Goal: Transaction & Acquisition: Purchase product/service

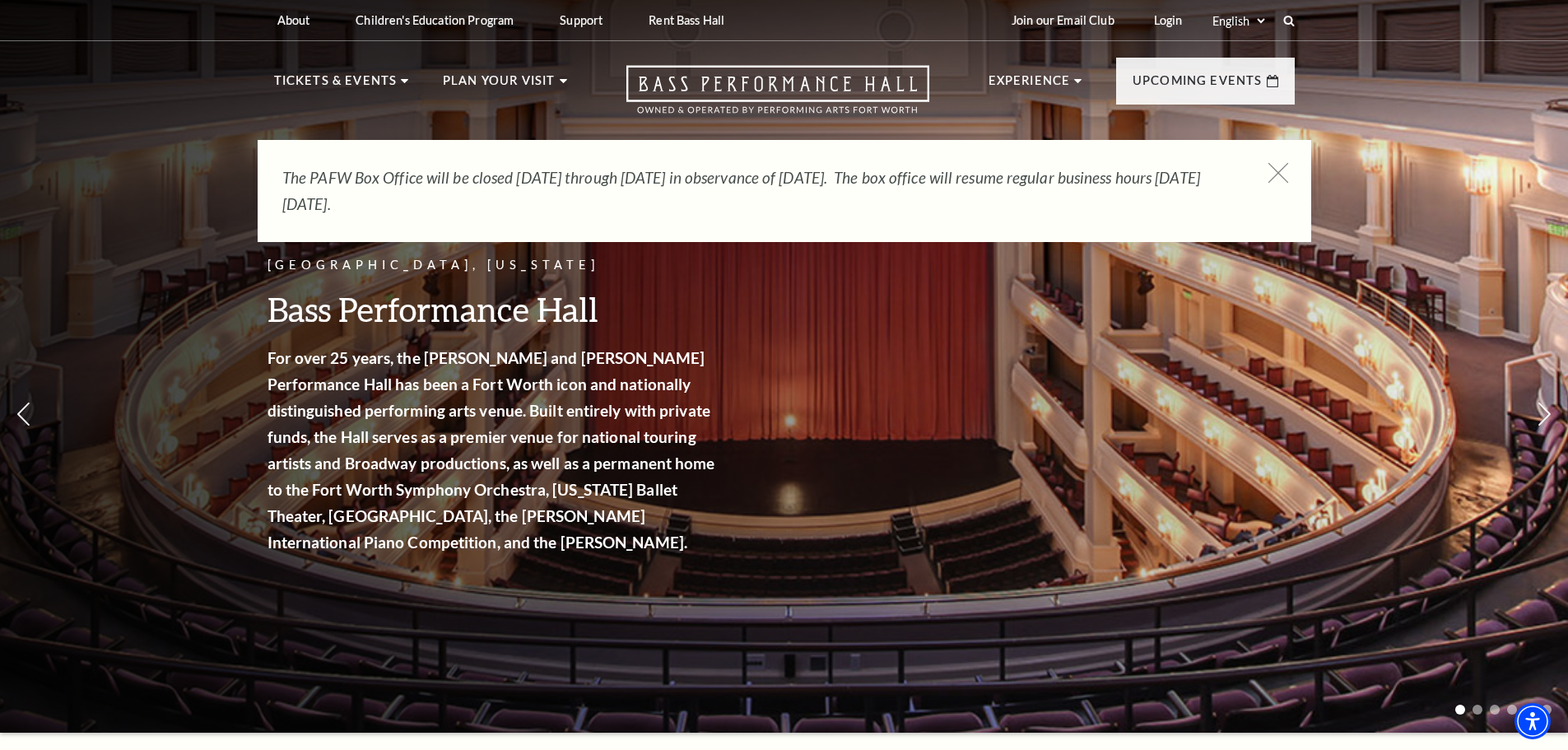
click at [1280, 169] on icon at bounding box center [1277, 173] width 21 height 21
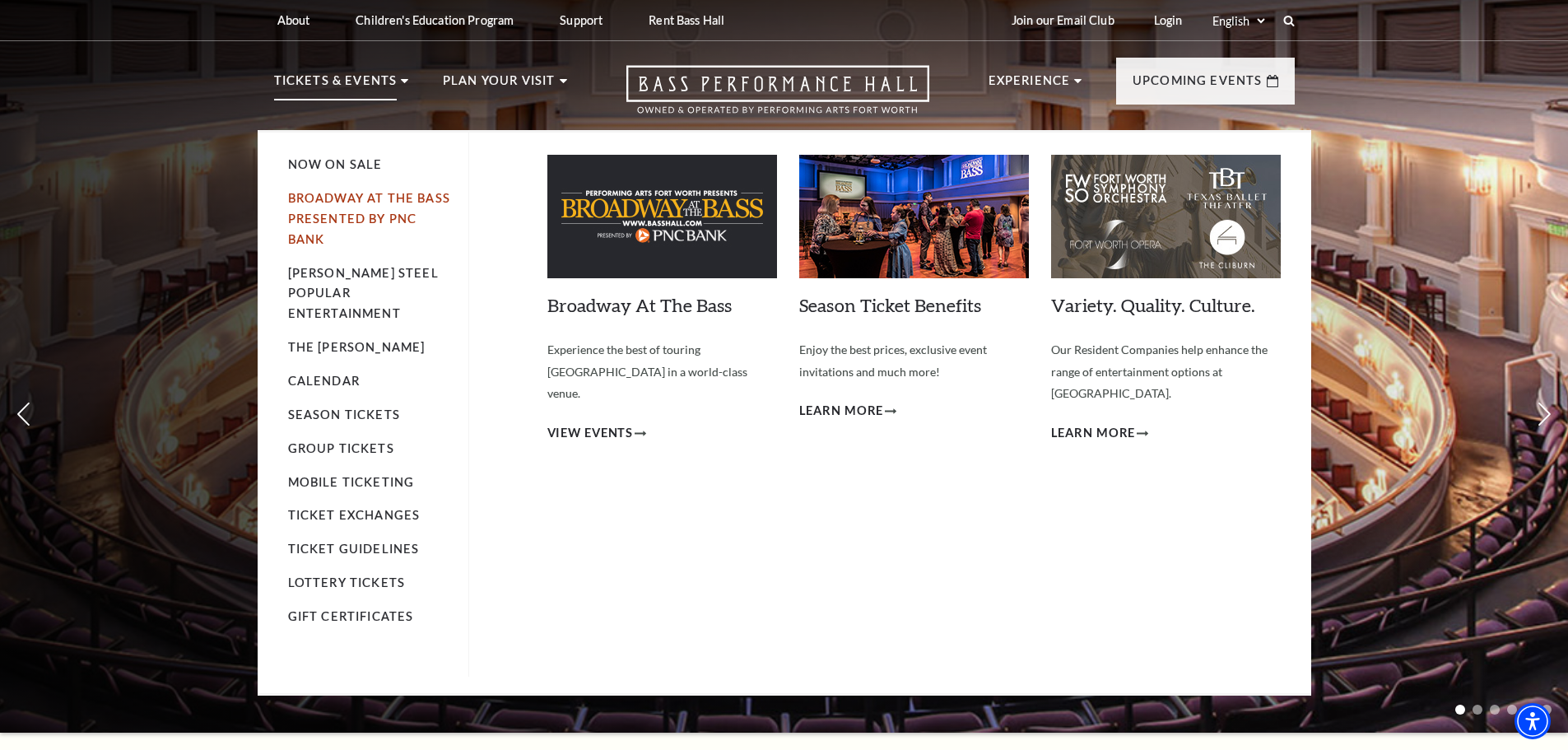
click at [359, 199] on link "Broadway At The Bass presented by PNC Bank" at bounding box center [370, 218] width 162 height 55
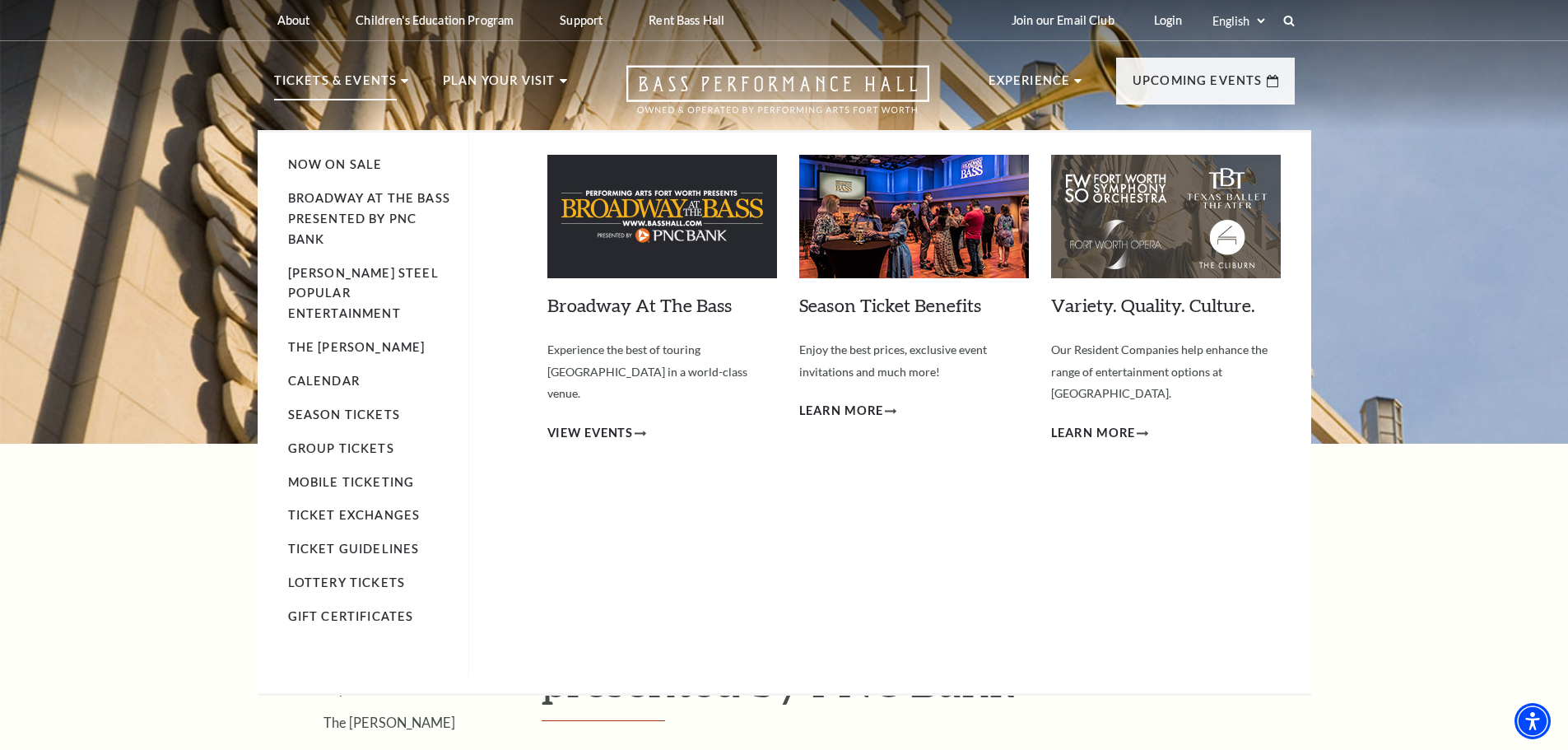
click at [366, 80] on p "Tickets & Events" at bounding box center [336, 85] width 123 height 29
click at [344, 162] on link "Now On Sale" at bounding box center [336, 164] width 95 height 14
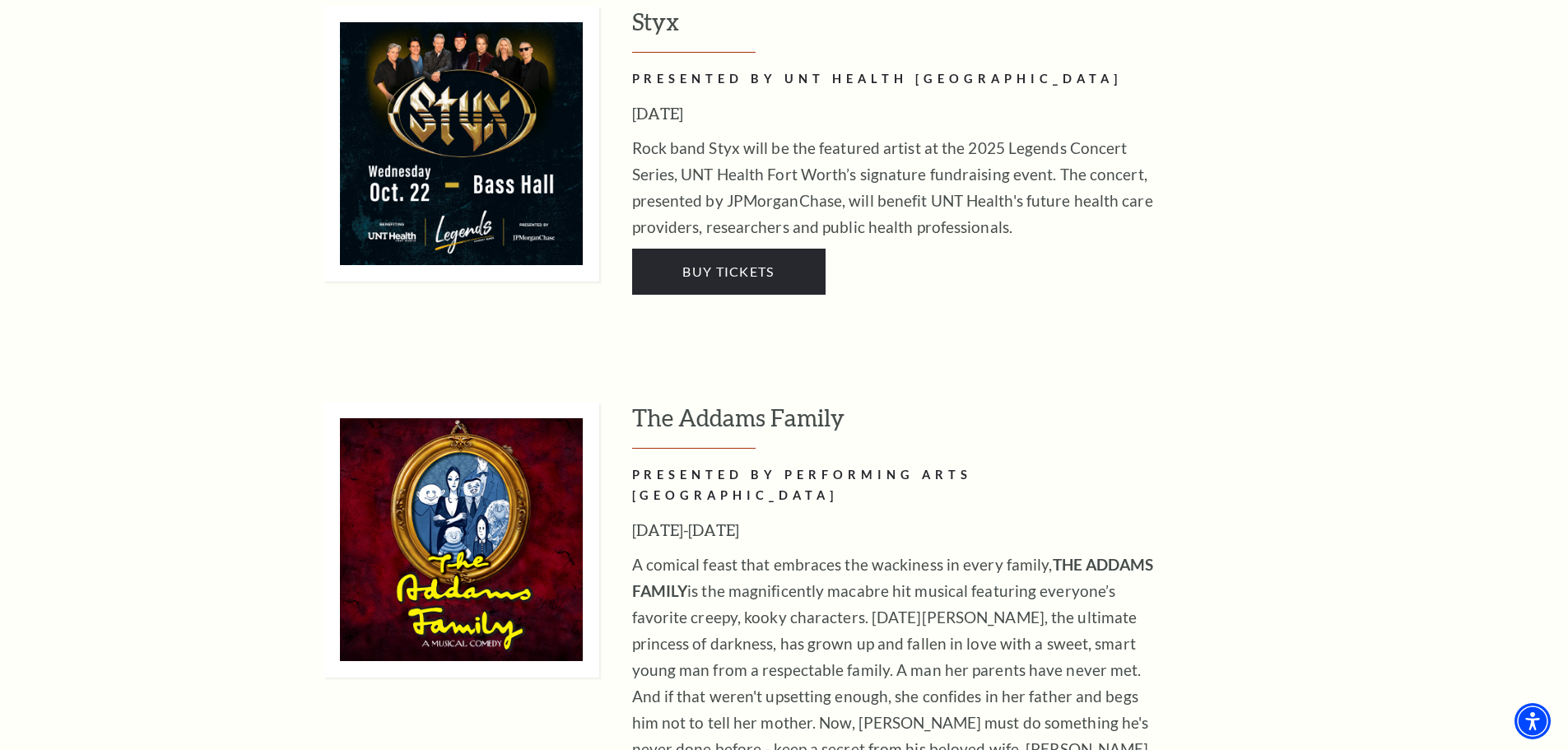
scroll to position [3621, 0]
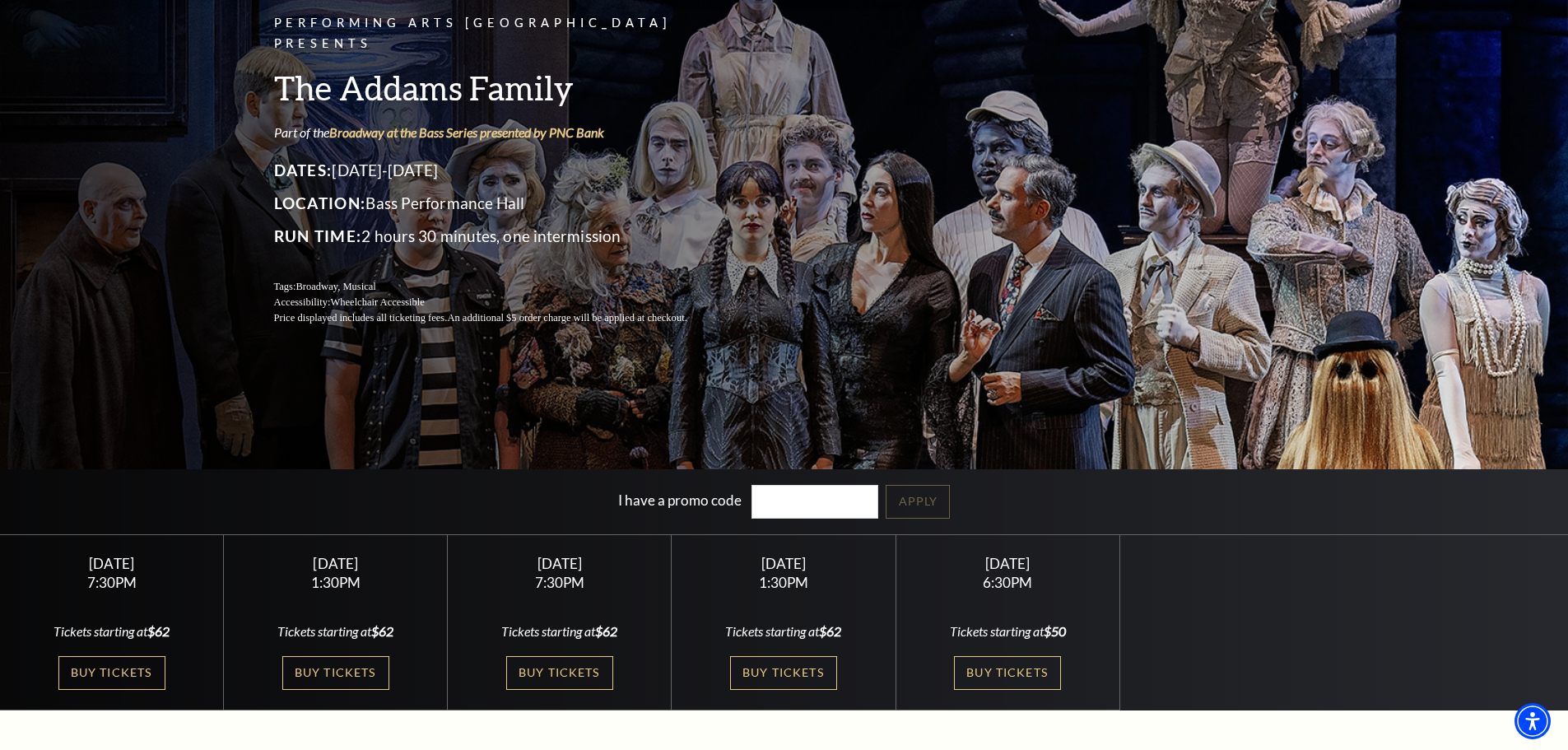
scroll to position [246, 0]
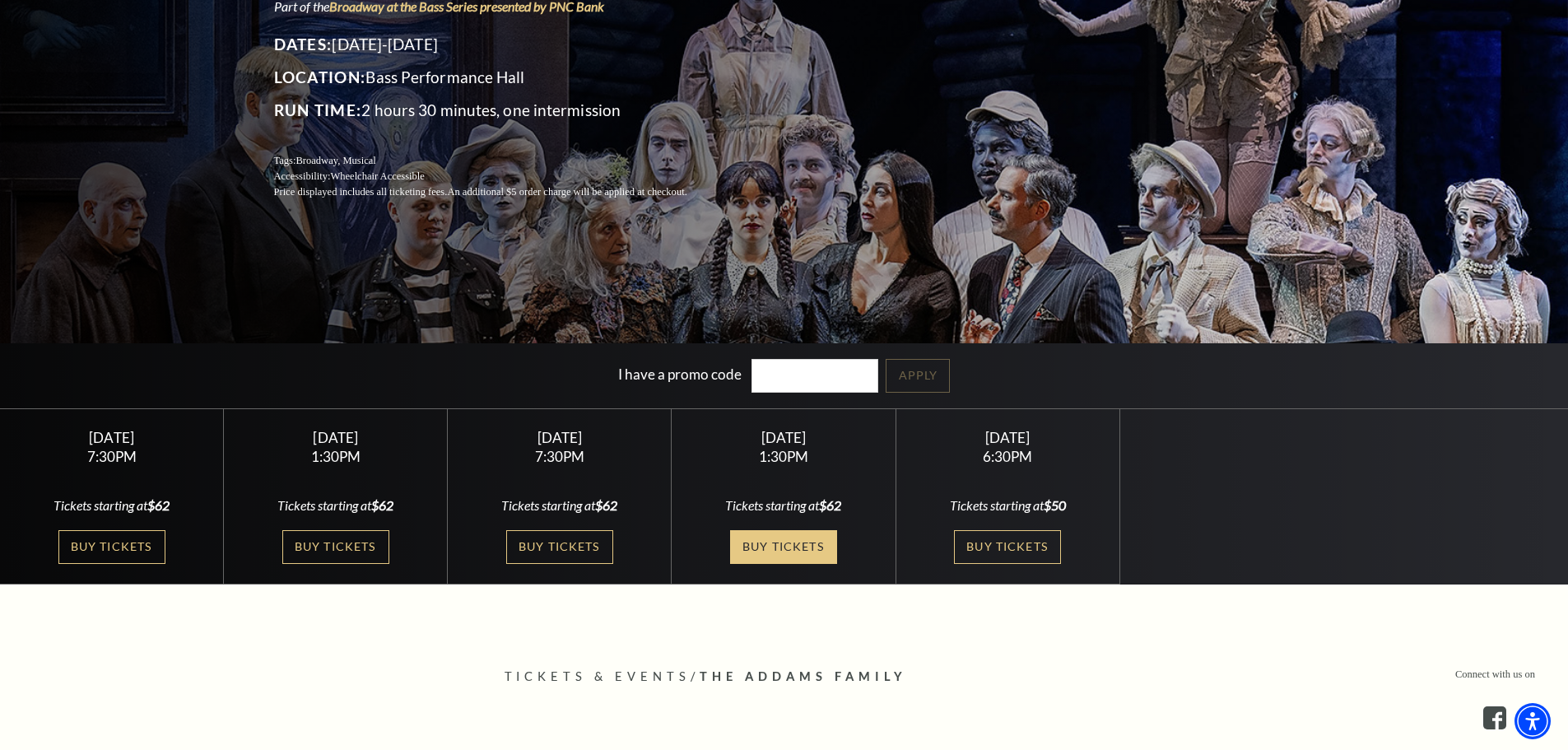
click at [783, 550] on link "Buy Tickets" at bounding box center [783, 547] width 107 height 34
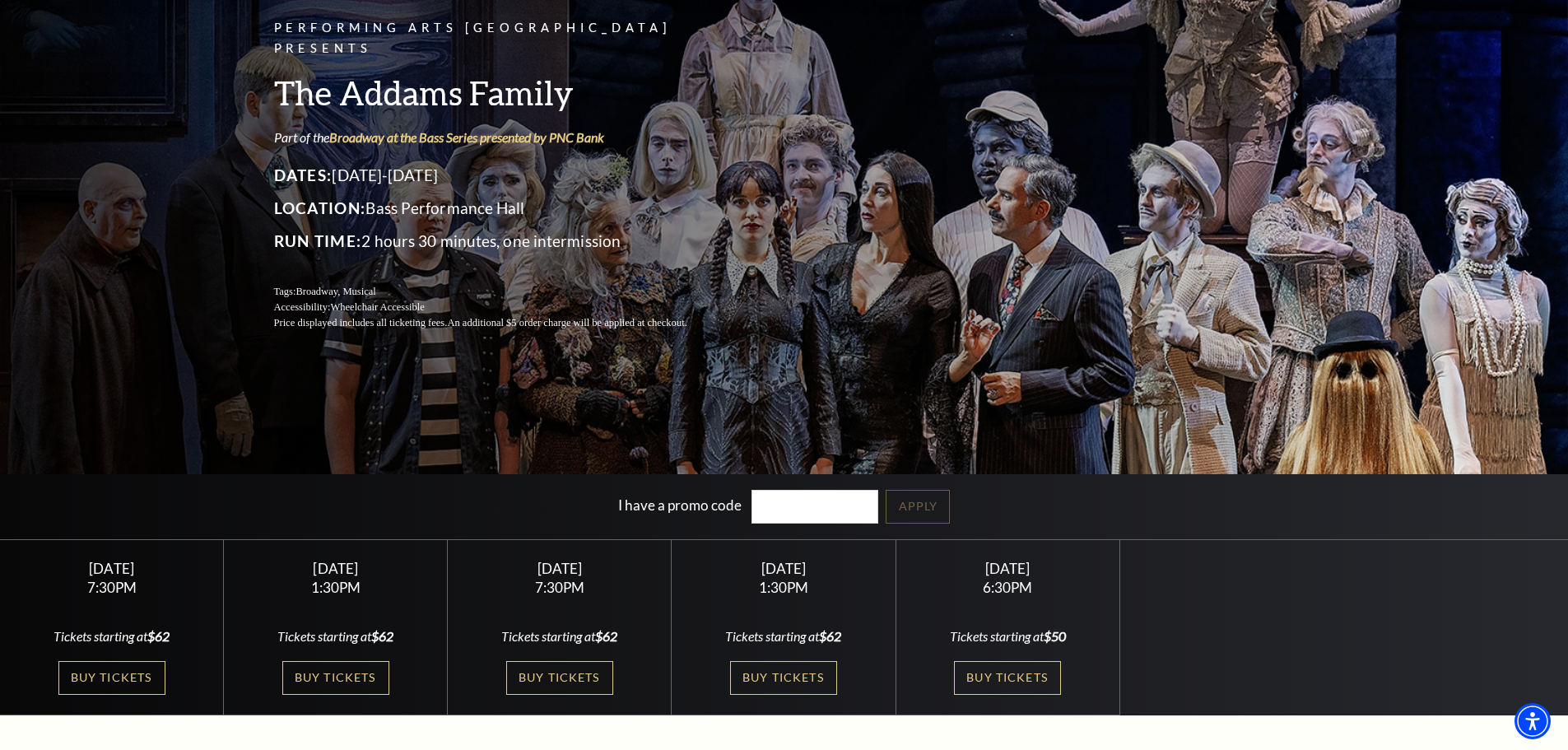
scroll to position [0, 0]
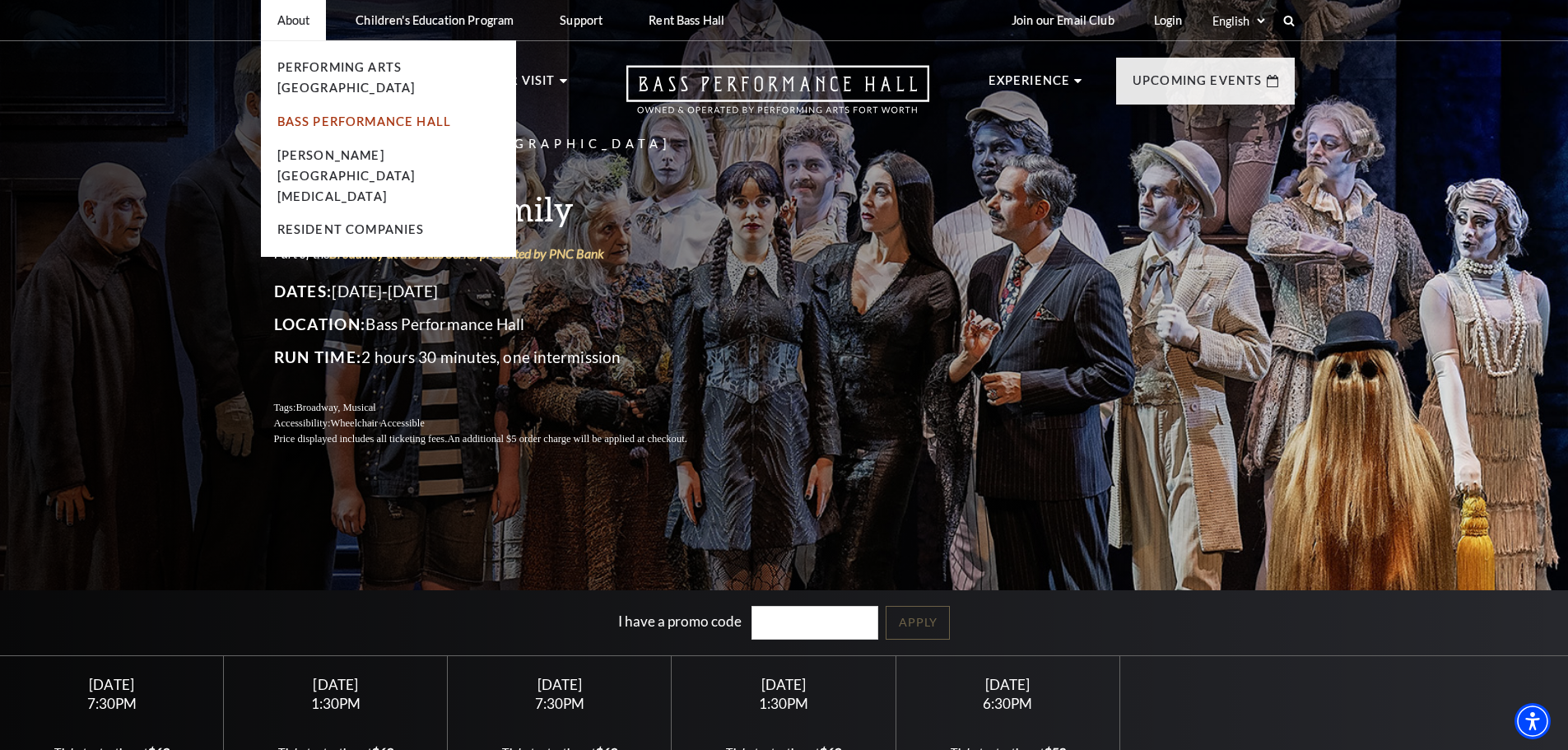
click at [388, 114] on link "Bass Performance Hall" at bounding box center [365, 121] width 174 height 14
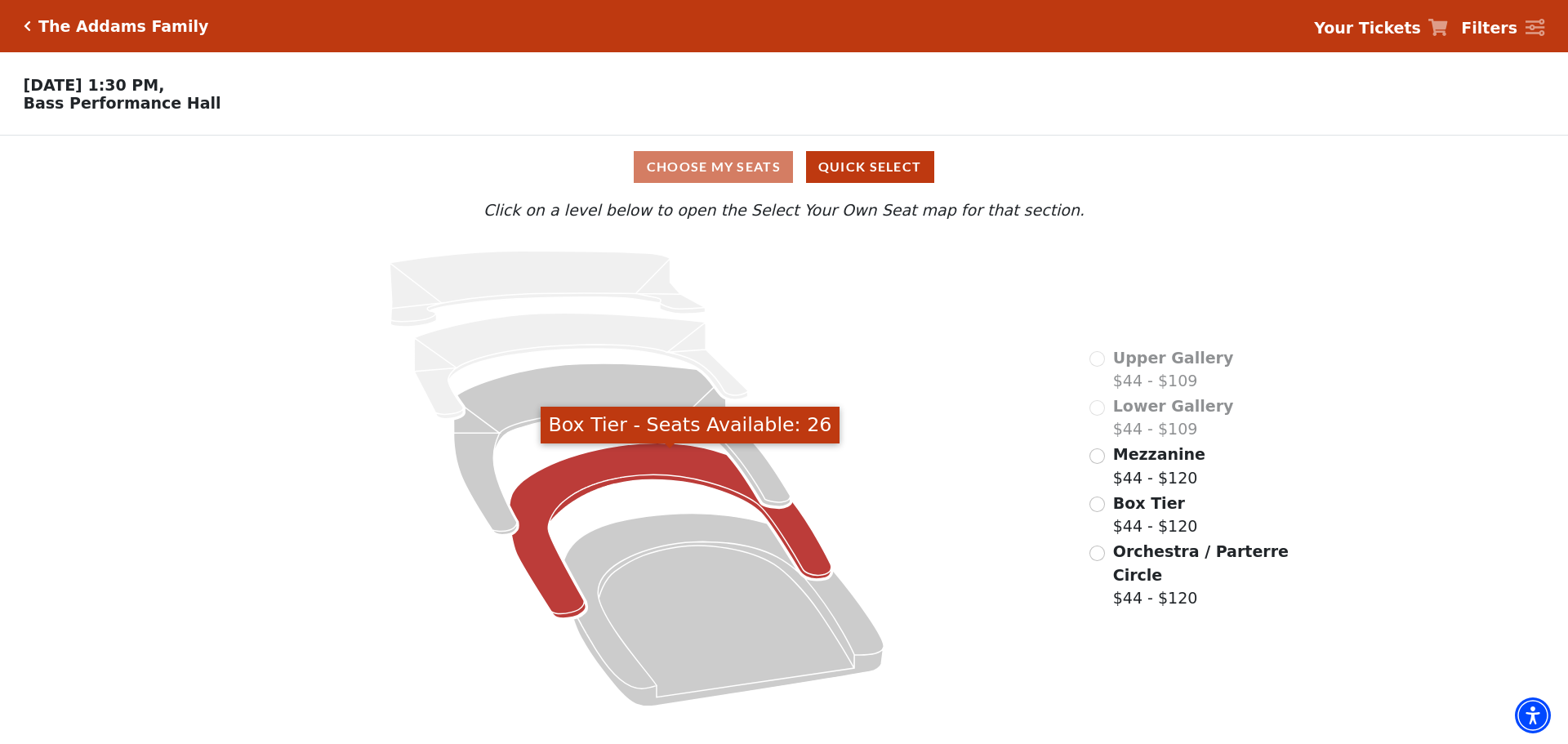
click at [599, 470] on icon "Box Tier - Seats Available: 26" at bounding box center [670, 531] width 322 height 176
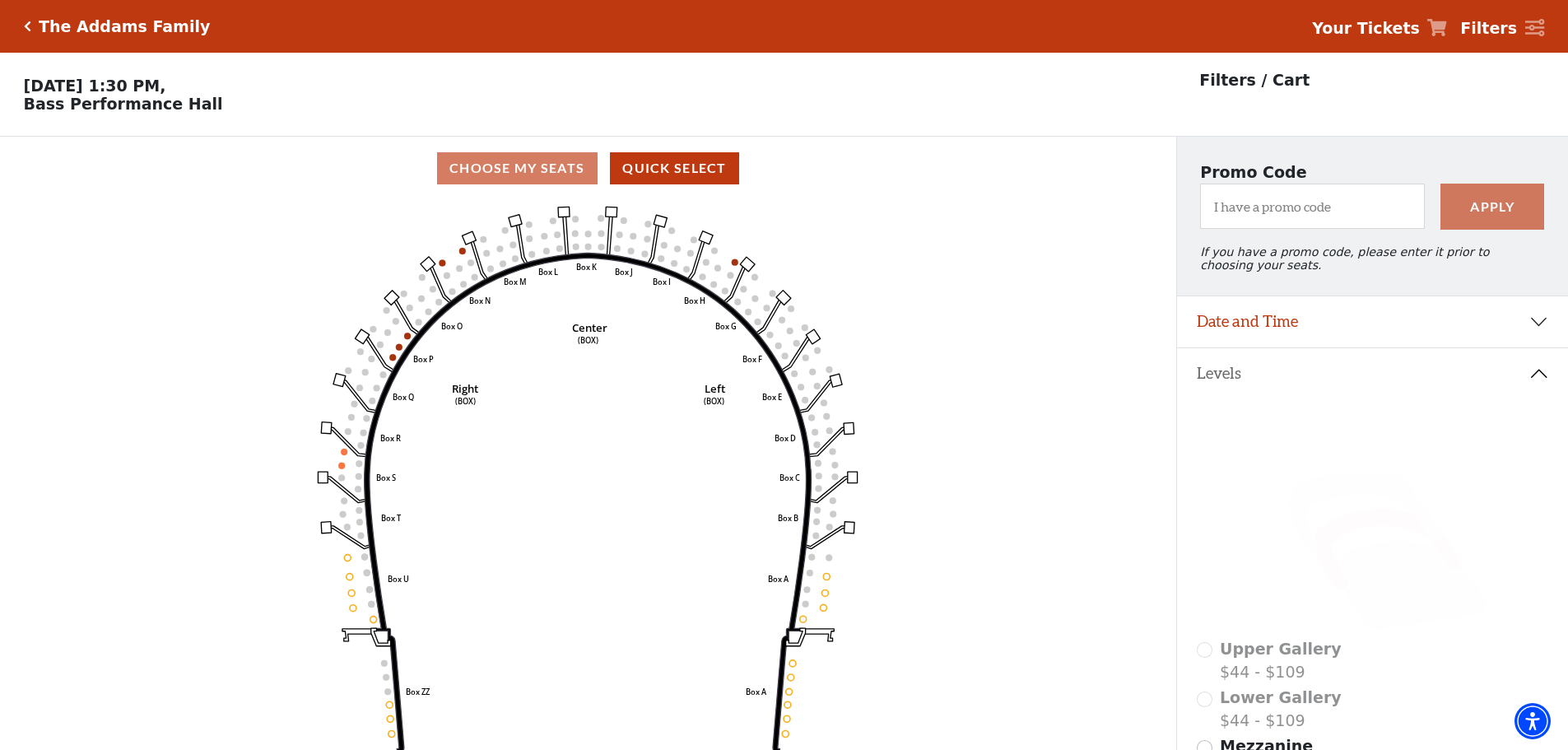
click at [25, 23] on icon "Click here to go back to filters" at bounding box center [27, 26] width 8 height 12
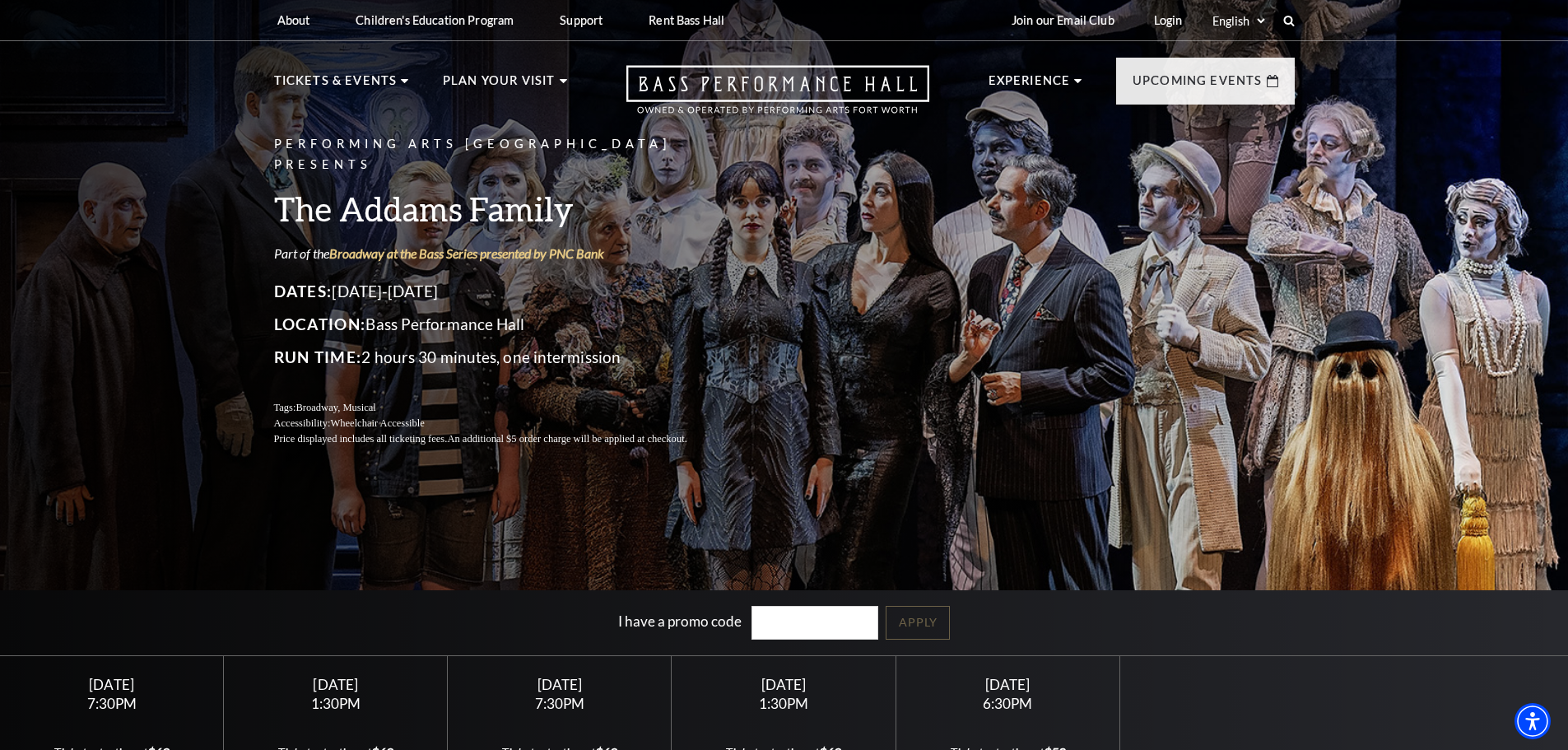
scroll to position [246, 0]
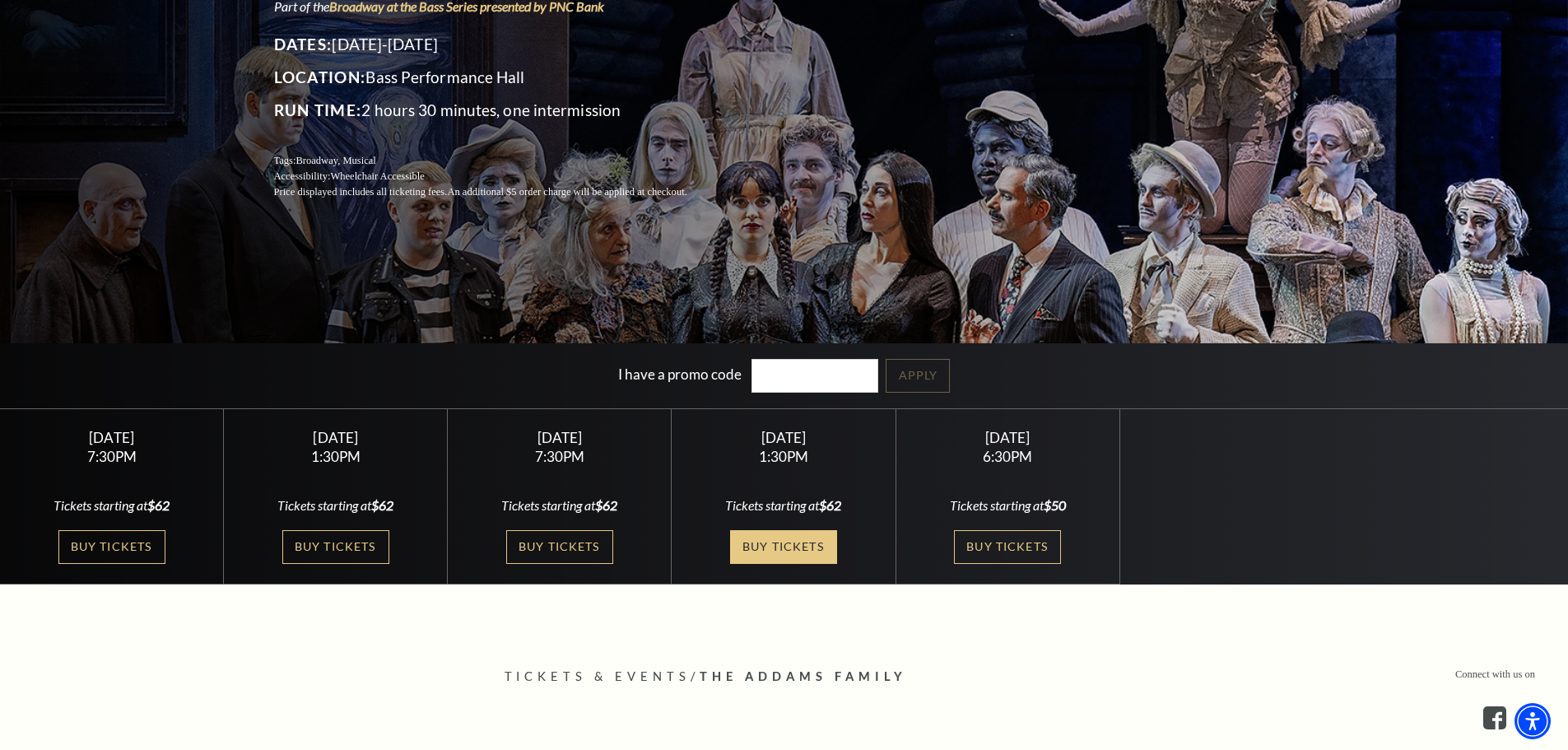
click at [800, 548] on link "Buy Tickets" at bounding box center [783, 547] width 107 height 34
drag, startPoint x: 812, startPoint y: 546, endPoint x: 907, endPoint y: 570, distance: 98.0
click at [812, 546] on link "Buy Tickets" at bounding box center [783, 547] width 107 height 34
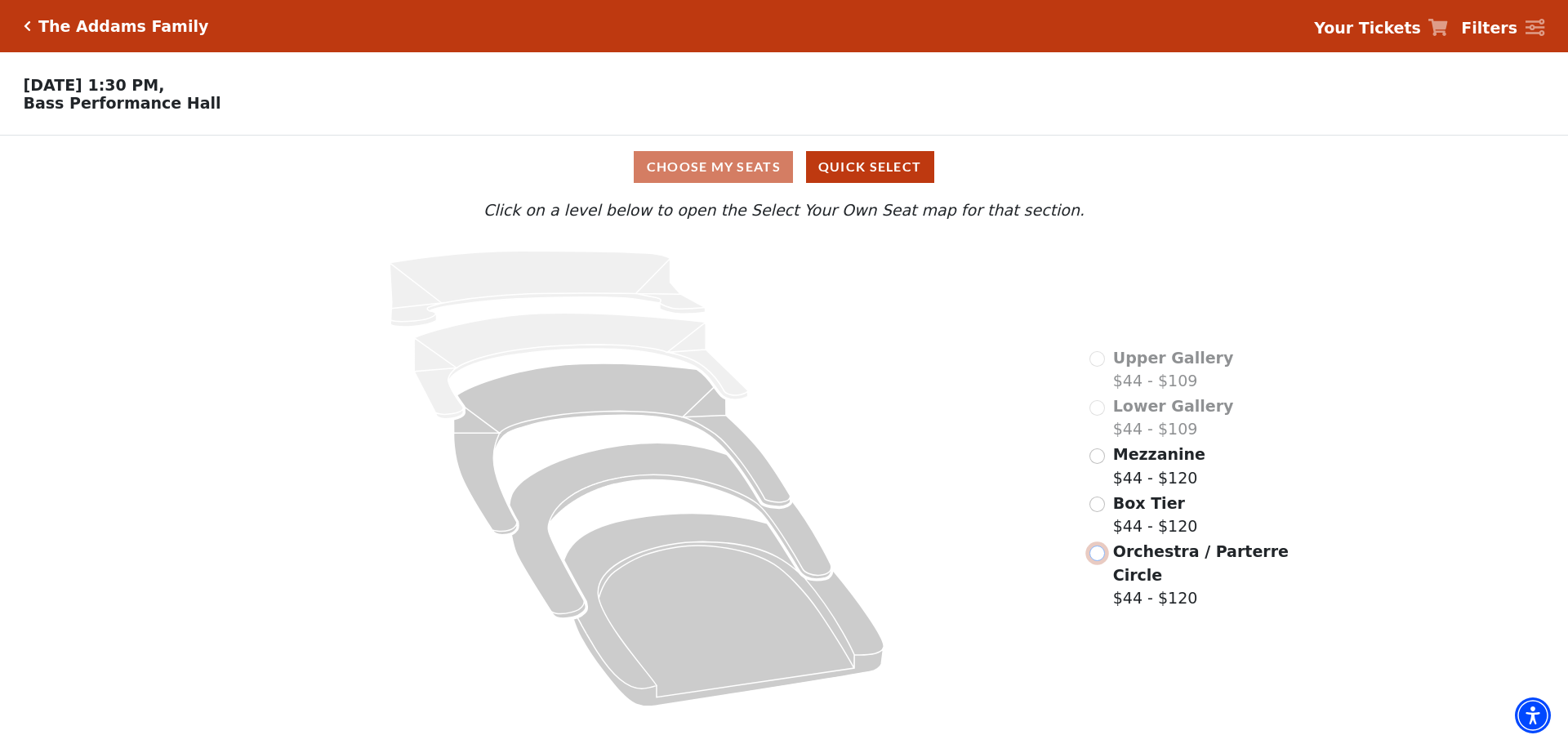
click at [1096, 545] on input "Orchestra / Parterre Circle$44 - $120\a" at bounding box center [1097, 553] width 16 height 16
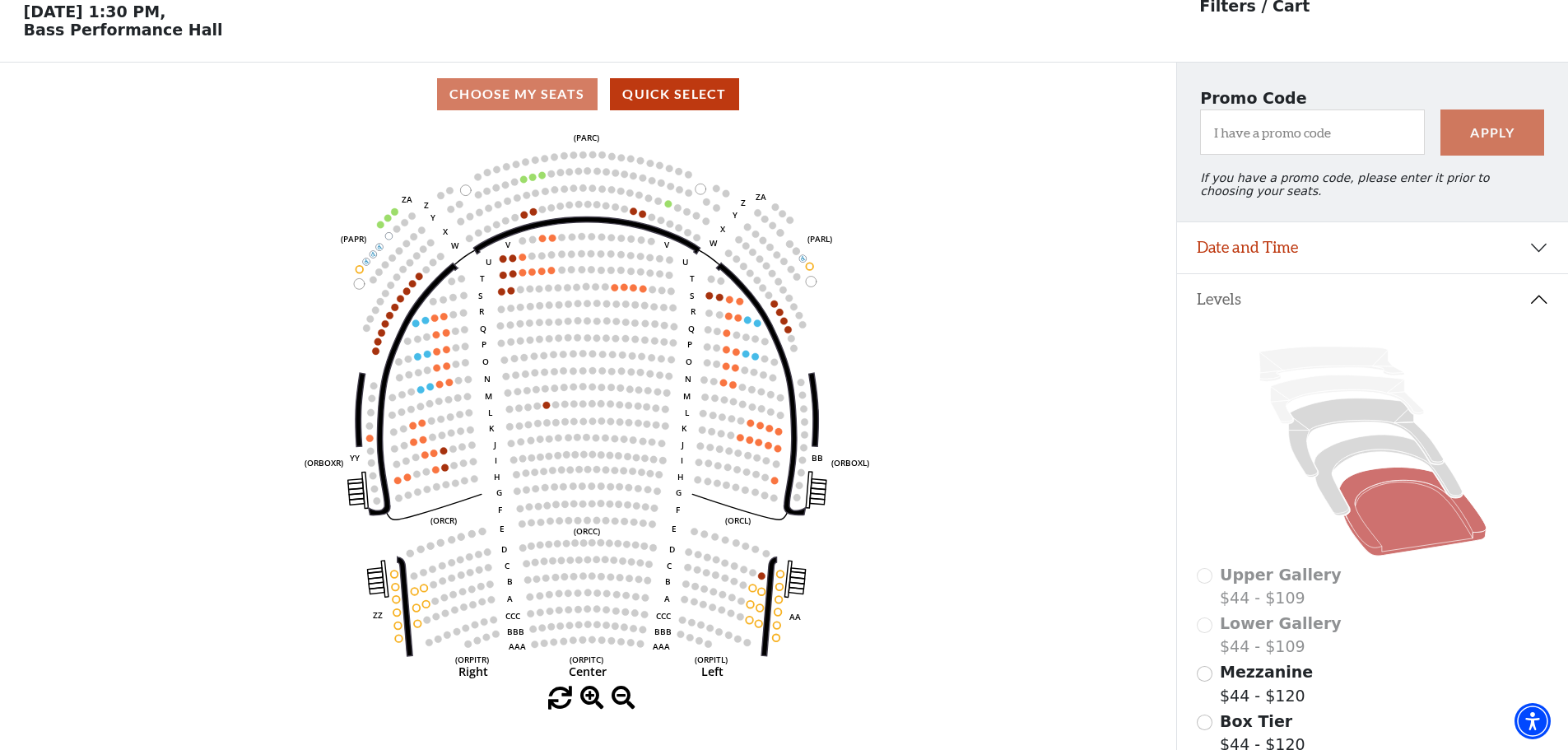
scroll to position [76, 0]
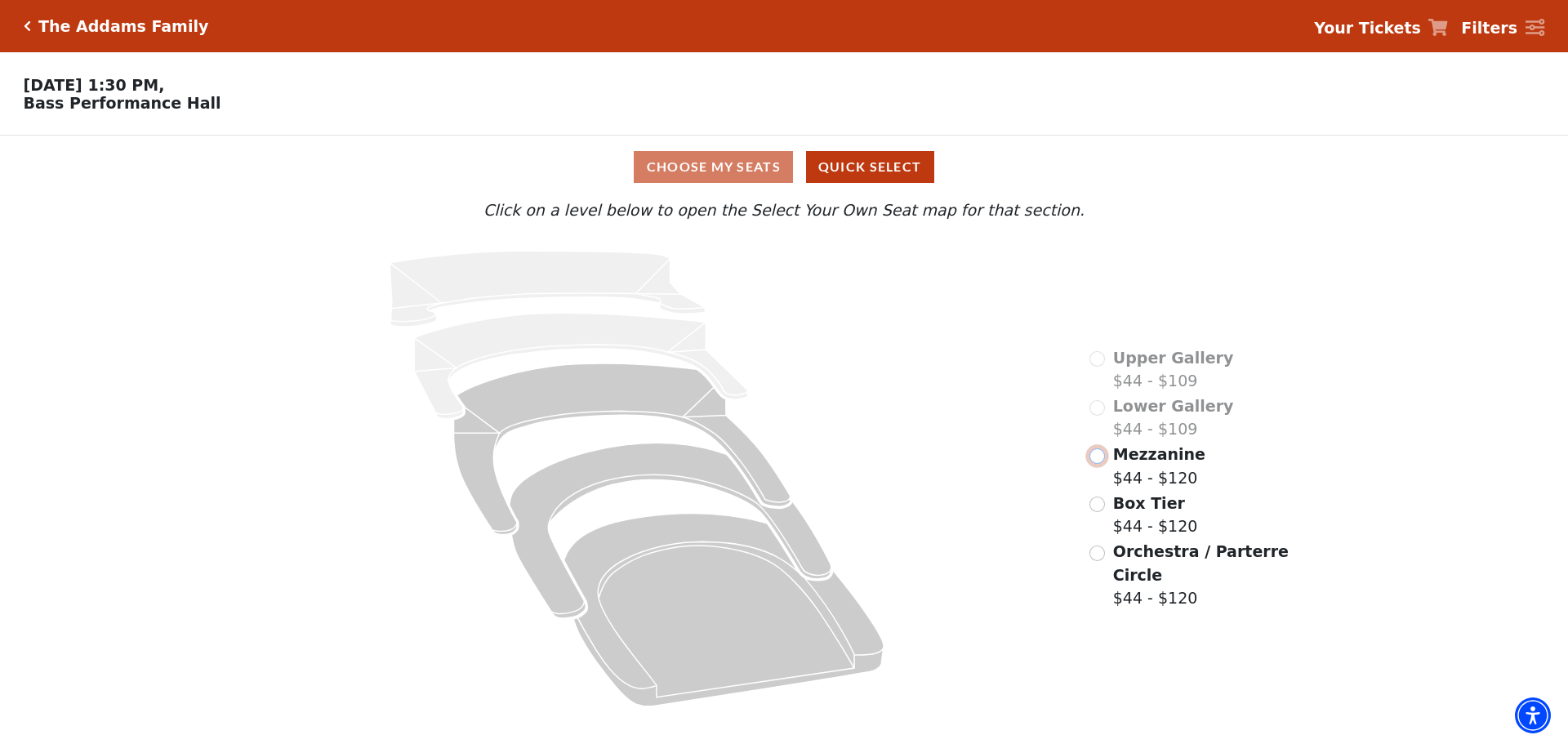
click at [1097, 464] on input "Mezzanine$44 - $120\a" at bounding box center [1097, 456] width 16 height 16
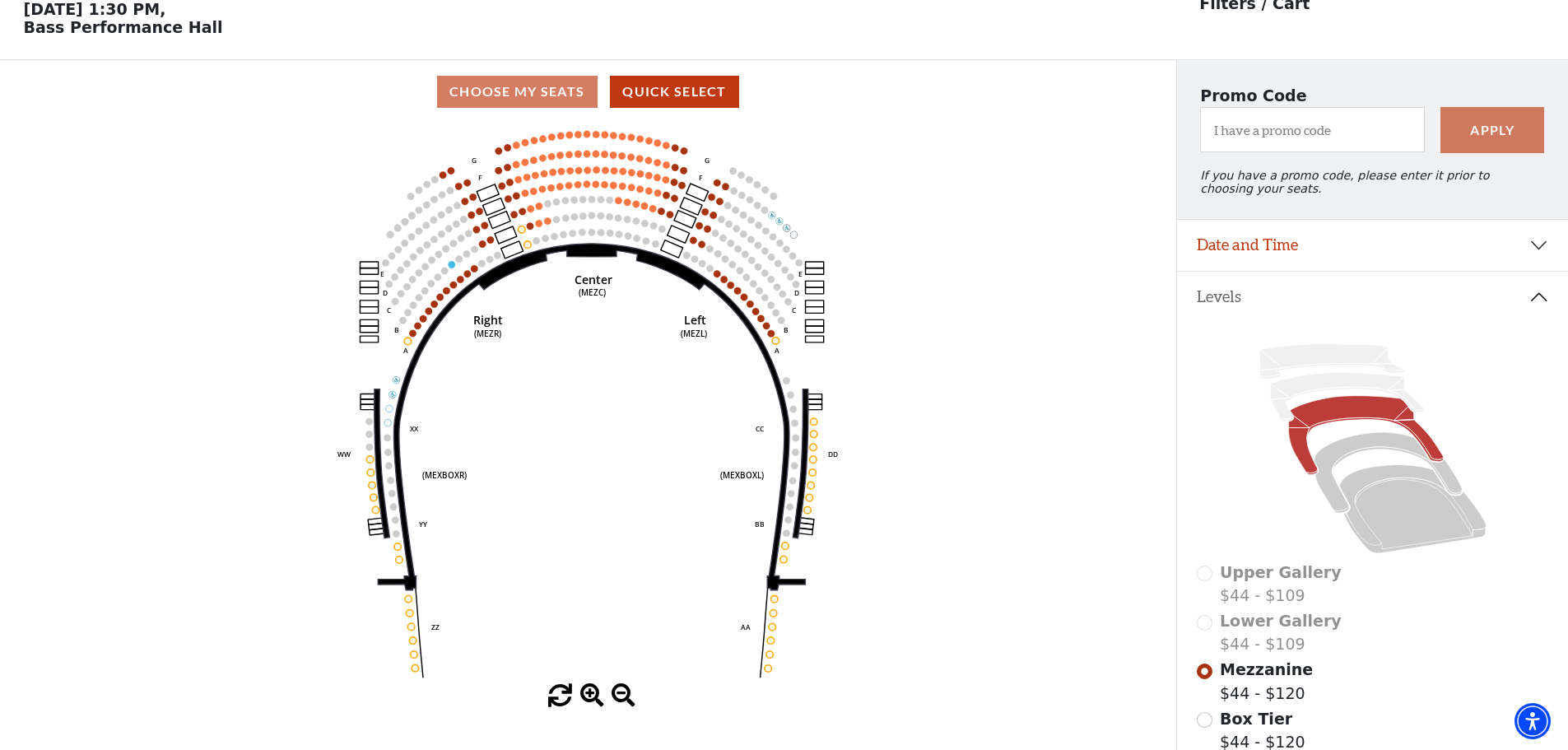
scroll to position [158, 0]
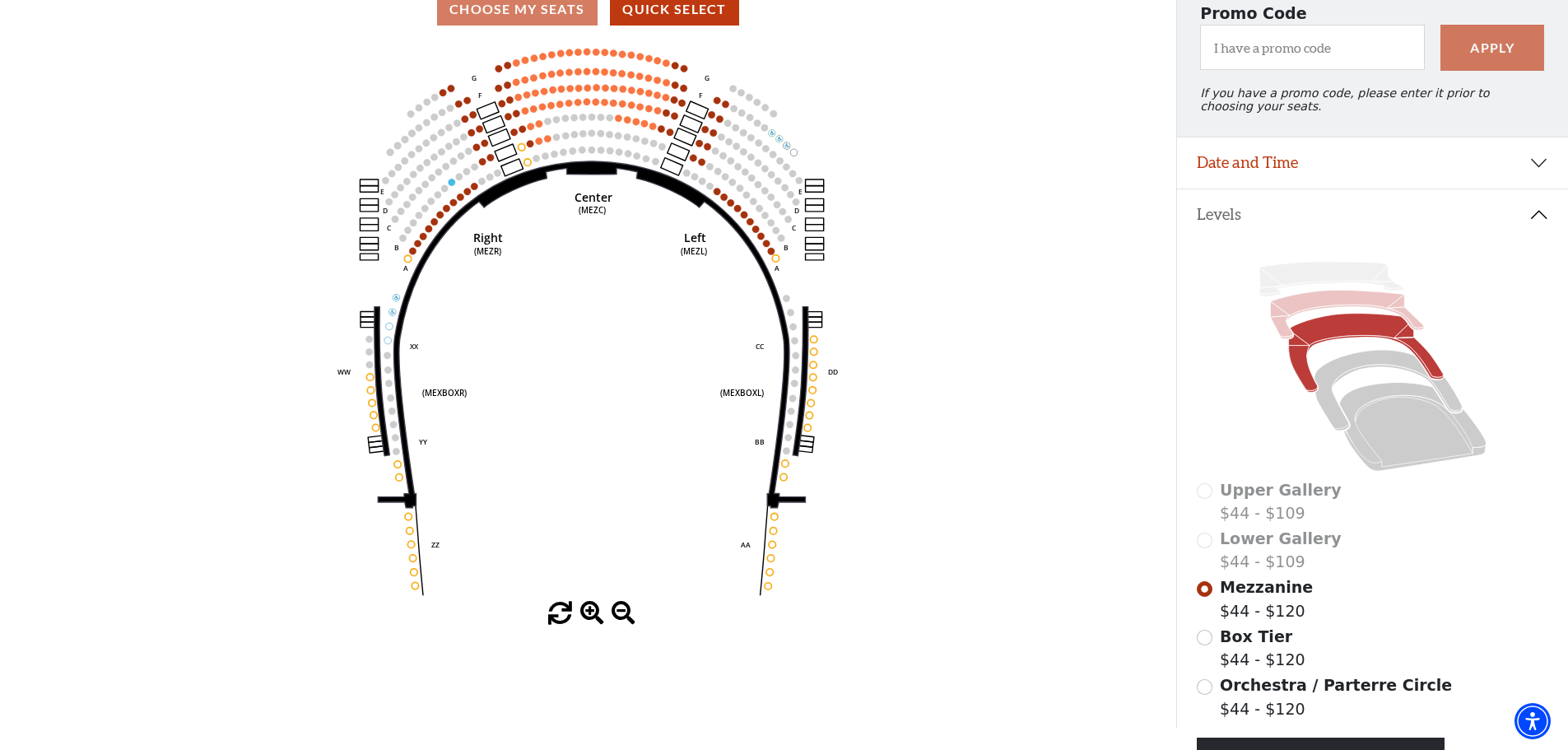
click at [1345, 311] on icon at bounding box center [1347, 315] width 154 height 49
click at [1330, 305] on icon at bounding box center [1347, 315] width 154 height 49
click at [1207, 645] on input "Box Tier$44 - $120\a" at bounding box center [1205, 638] width 16 height 16
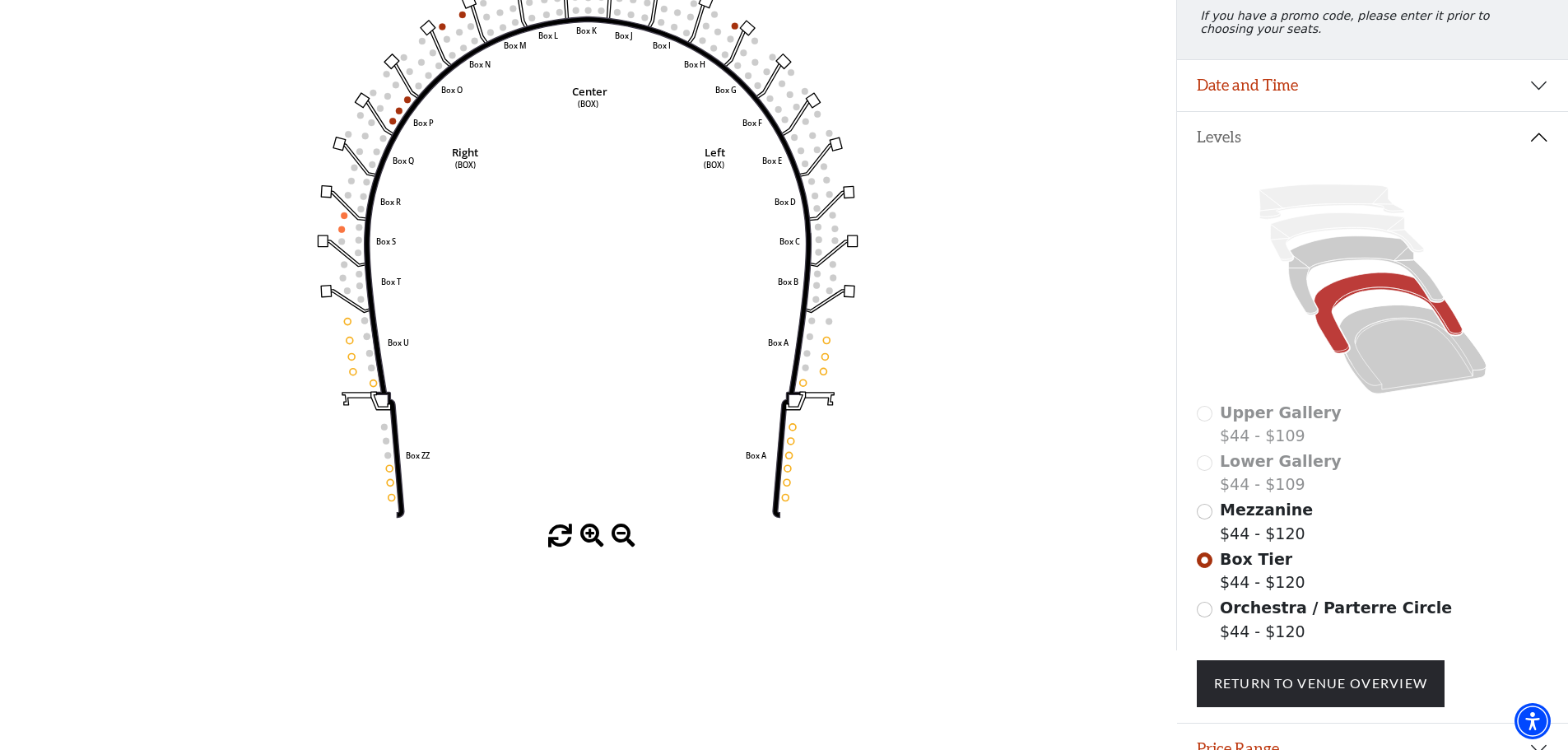
scroll to position [242, 0]
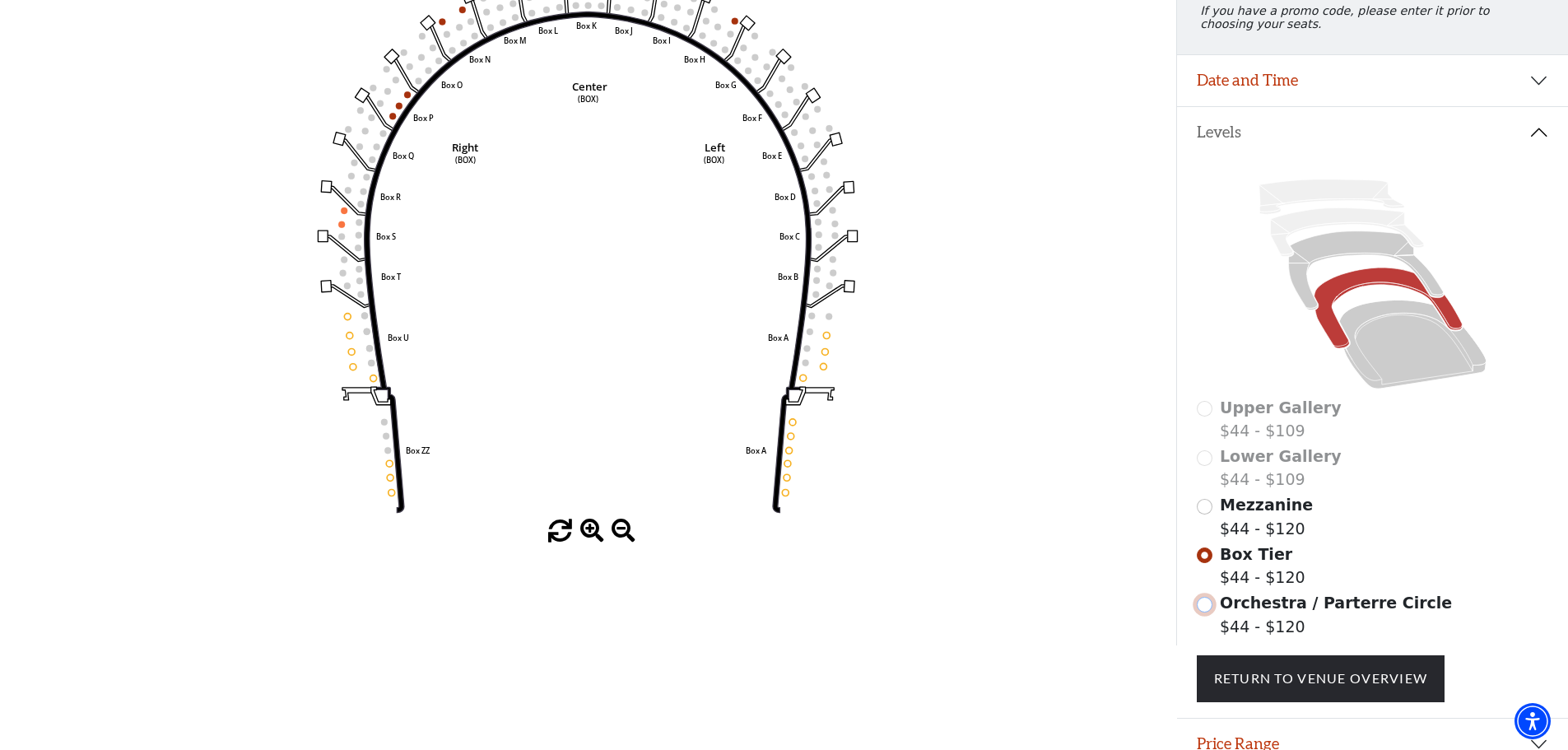
click at [1206, 612] on input "Orchestra / Parterre Circle$44 - $120\a" at bounding box center [1205, 604] width 16 height 16
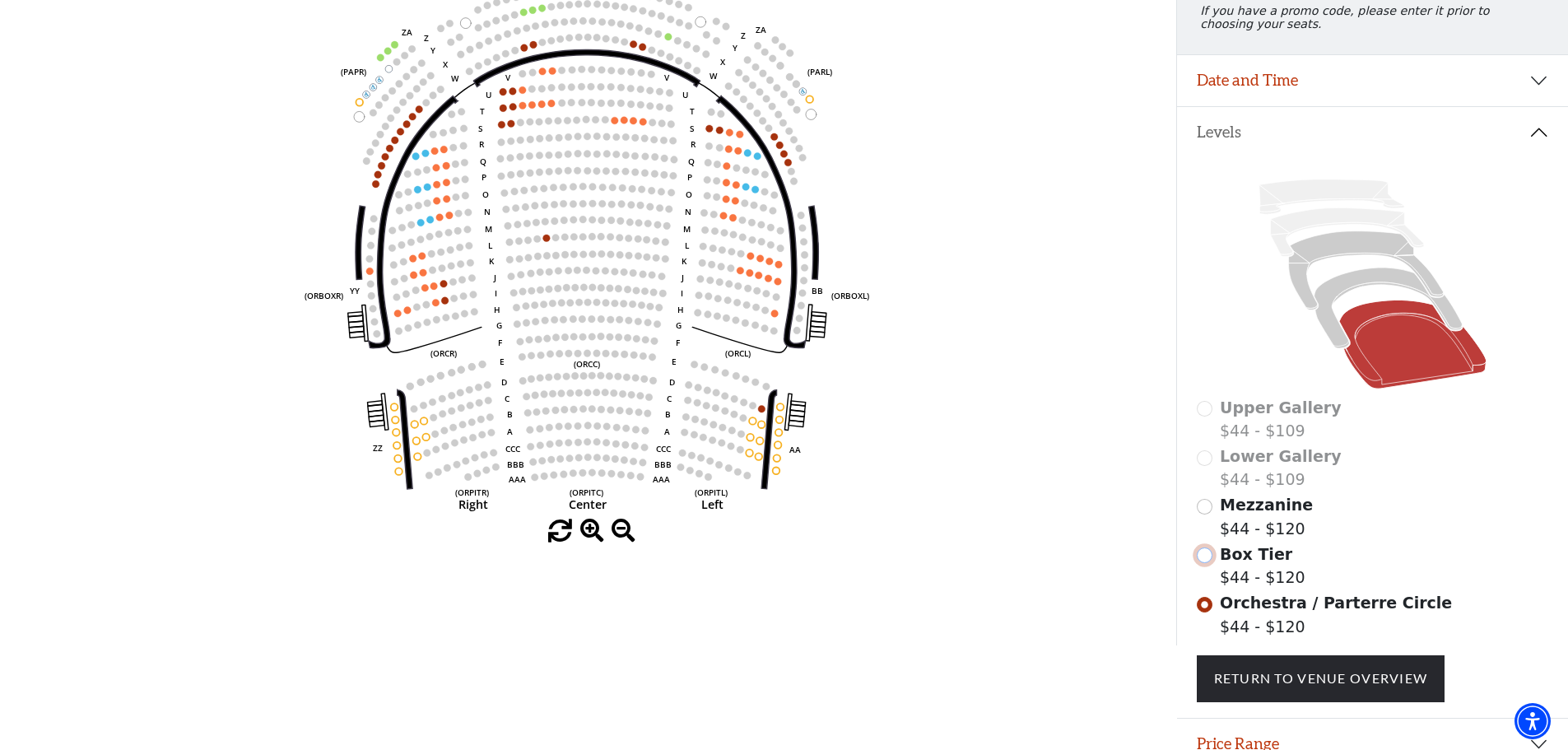
click at [1205, 563] on input "Box Tier$44 - $120\a" at bounding box center [1205, 555] width 16 height 16
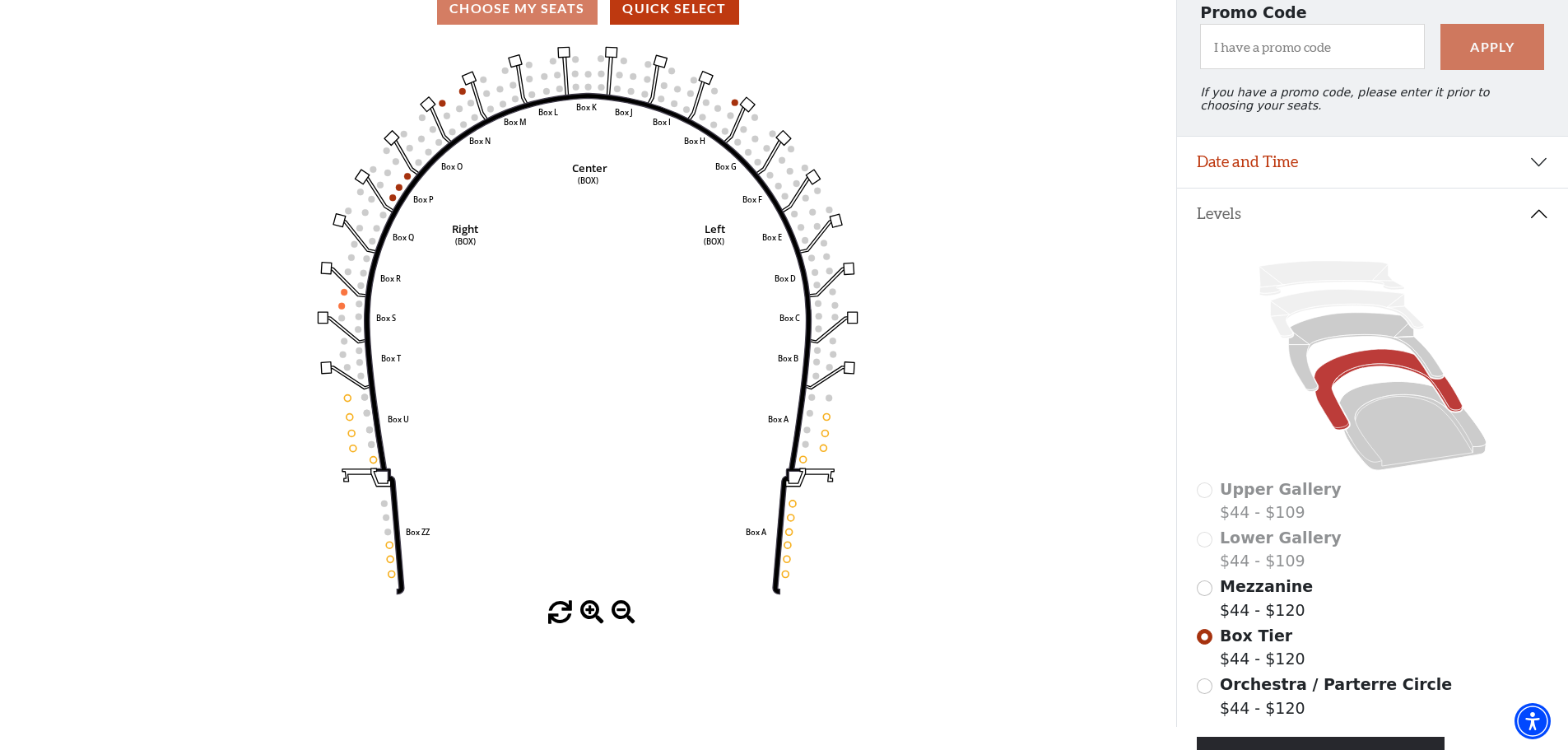
scroll to position [158, 0]
click at [1204, 596] on input "Mezzanine$44 - $120\a" at bounding box center [1205, 589] width 16 height 16
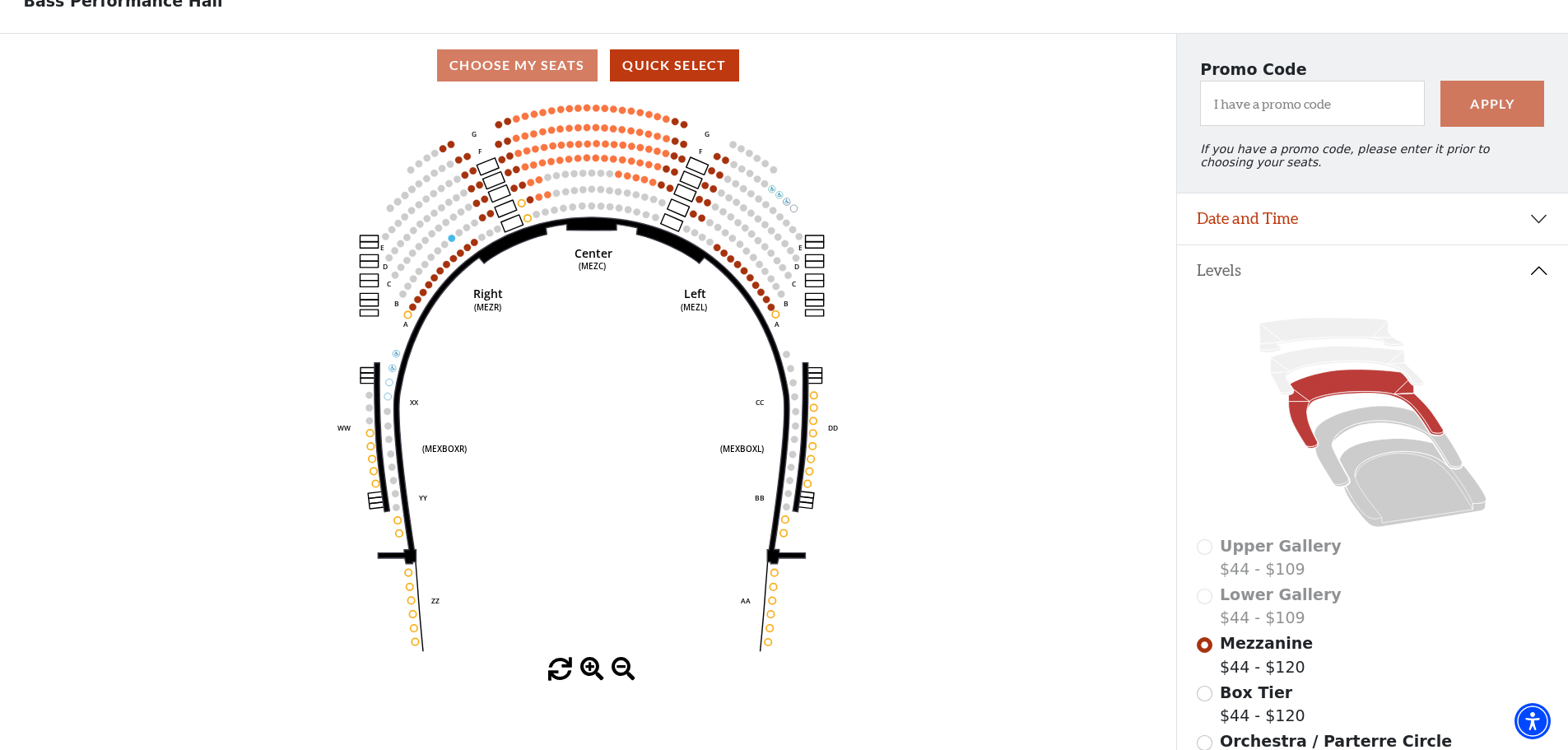
scroll to position [76, 0]
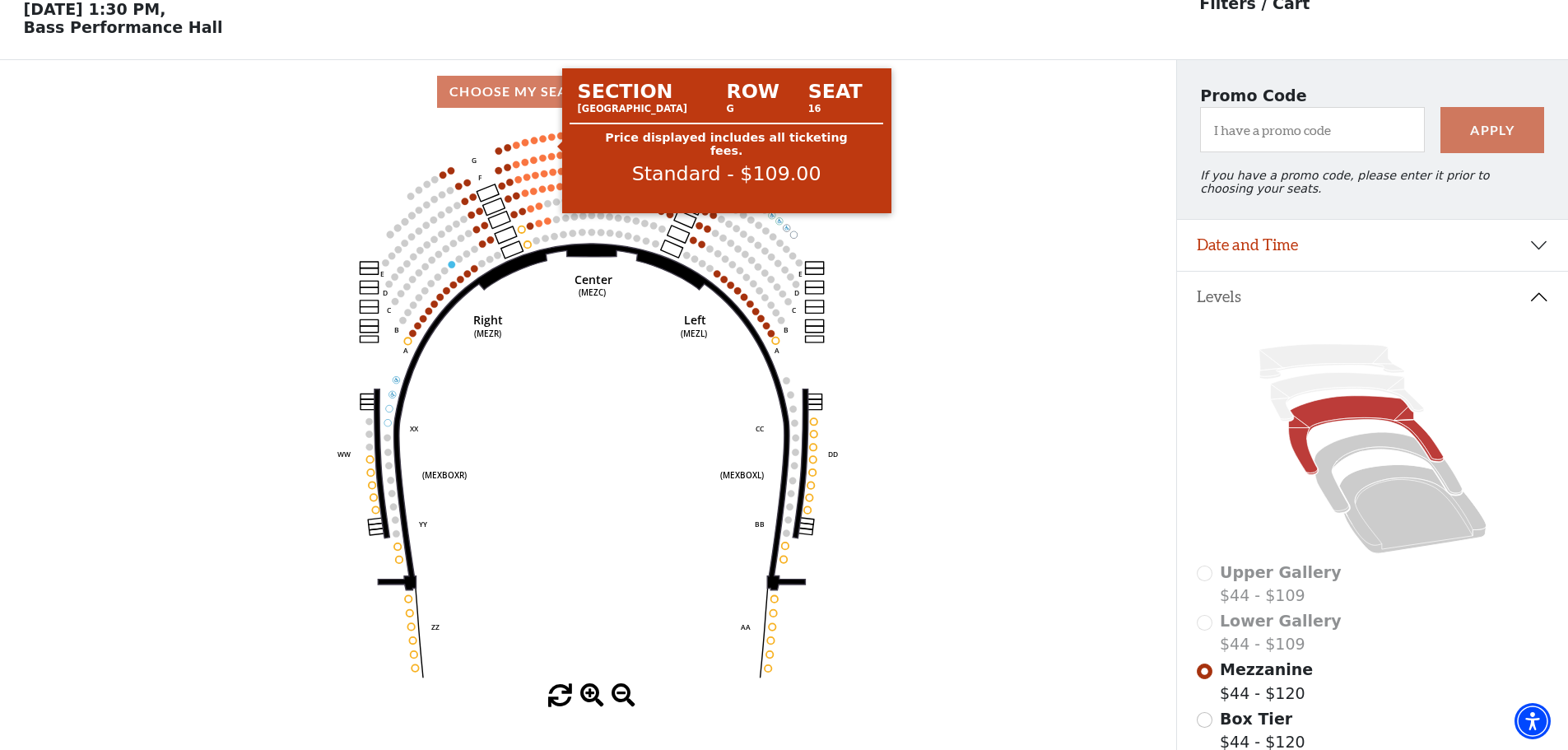
click at [552, 140] on circle at bounding box center [551, 136] width 7 height 7
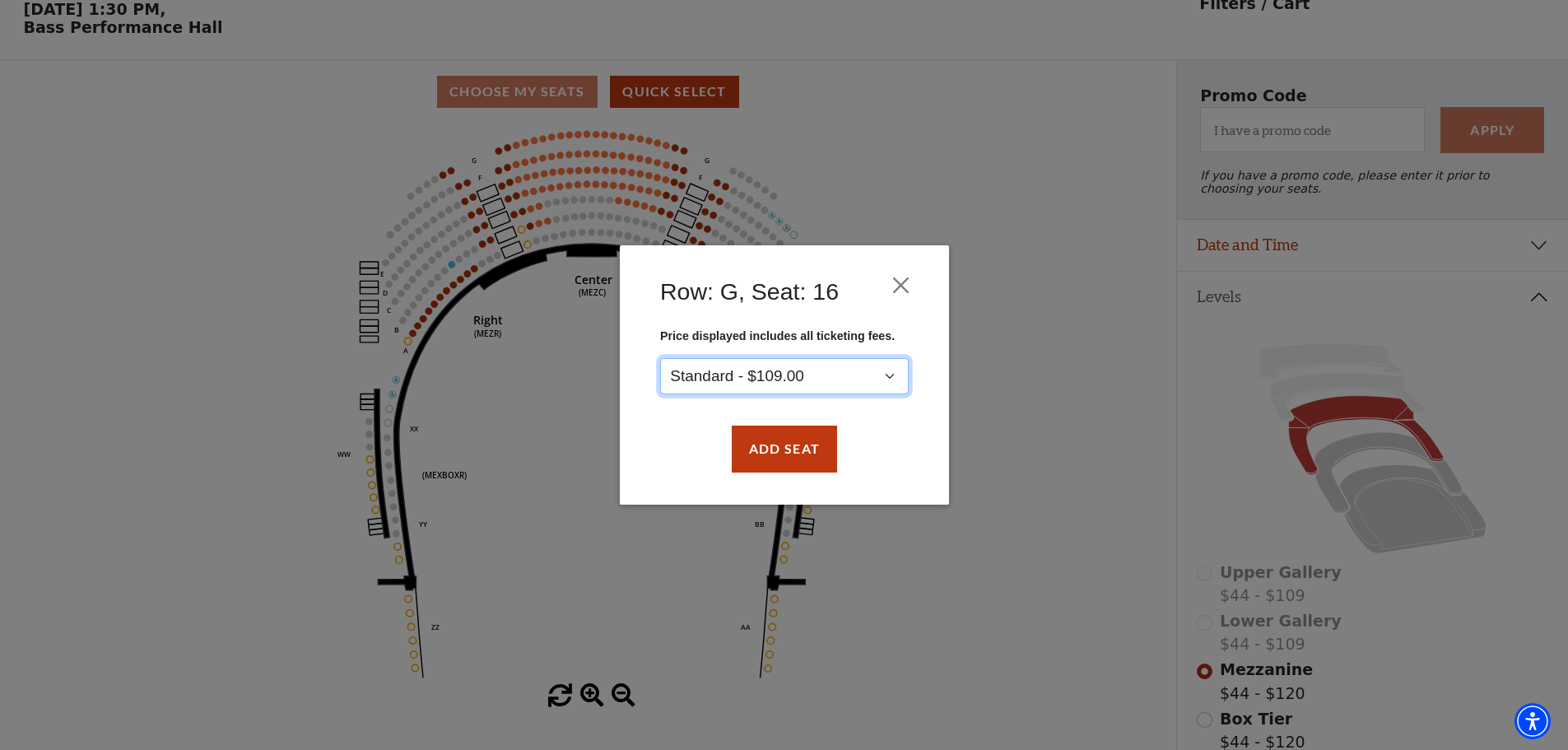
click at [823, 378] on select "Standard - $109.00" at bounding box center [784, 376] width 248 height 37
click at [660, 358] on select "Standard - $109.00" at bounding box center [784, 376] width 248 height 37
click at [894, 287] on button "Close" at bounding box center [901, 286] width 31 height 31
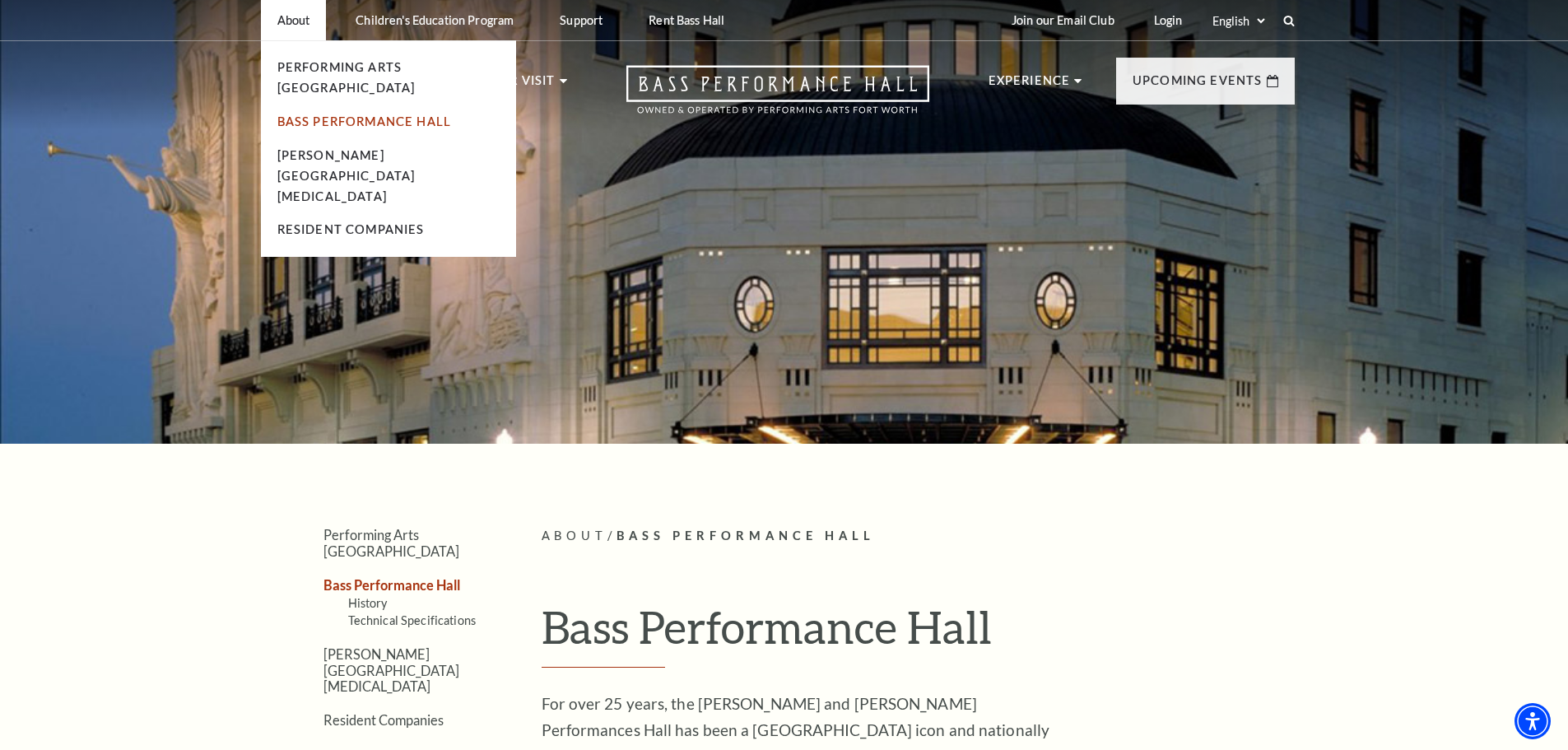
click at [328, 114] on link "Bass Performance Hall" at bounding box center [365, 121] width 174 height 14
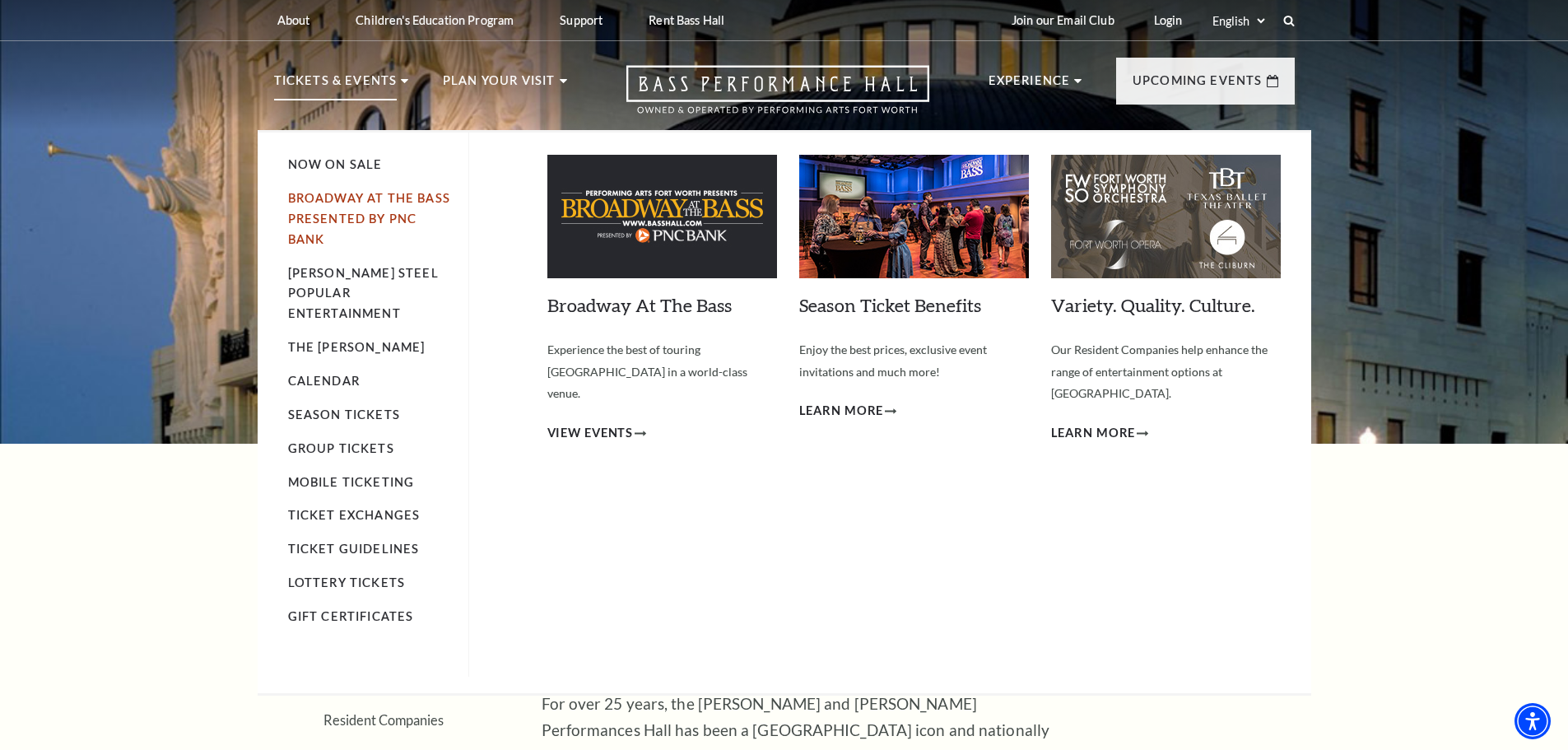
click at [354, 198] on link "Broadway At The Bass presented by PNC Bank" at bounding box center [370, 218] width 162 height 55
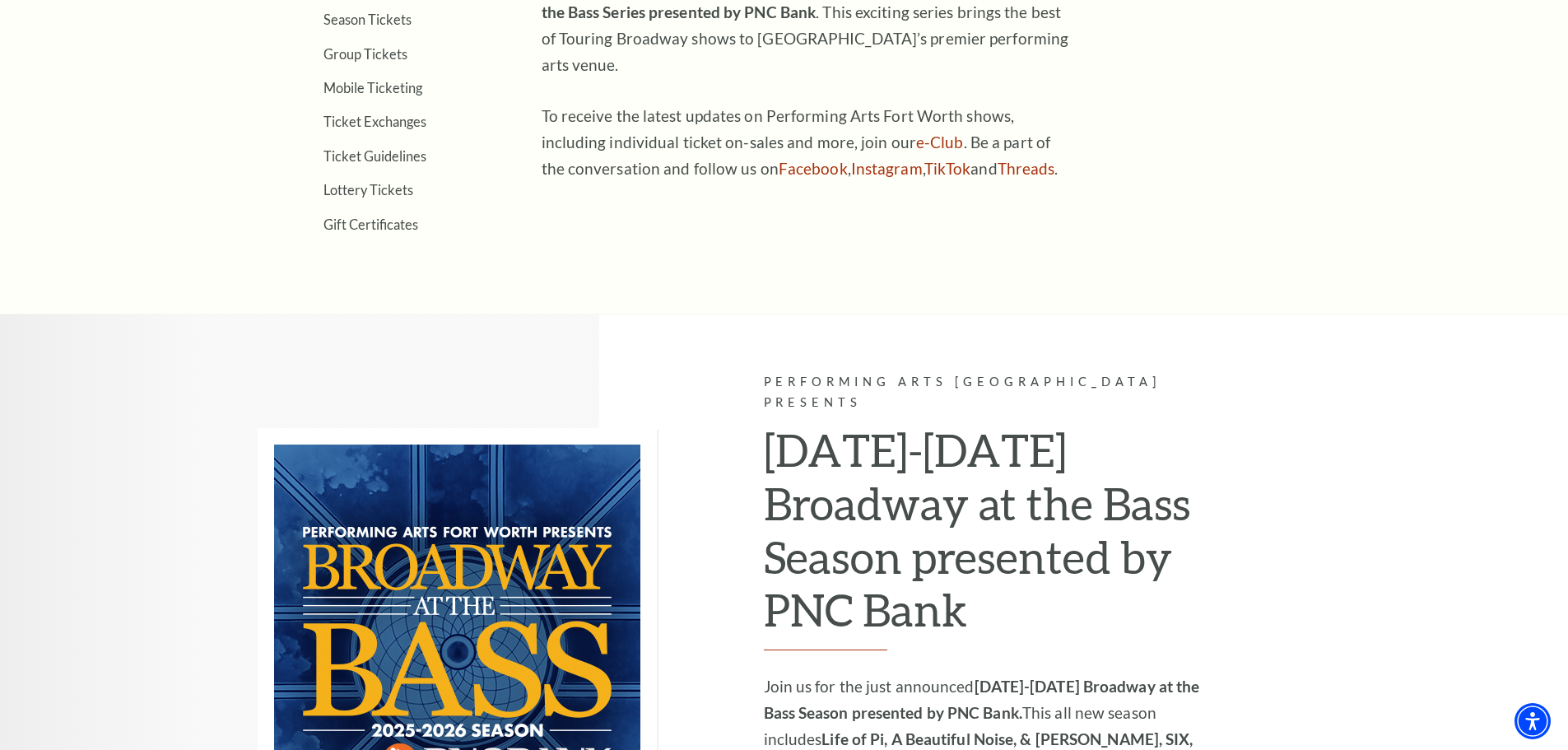
scroll to position [932, 0]
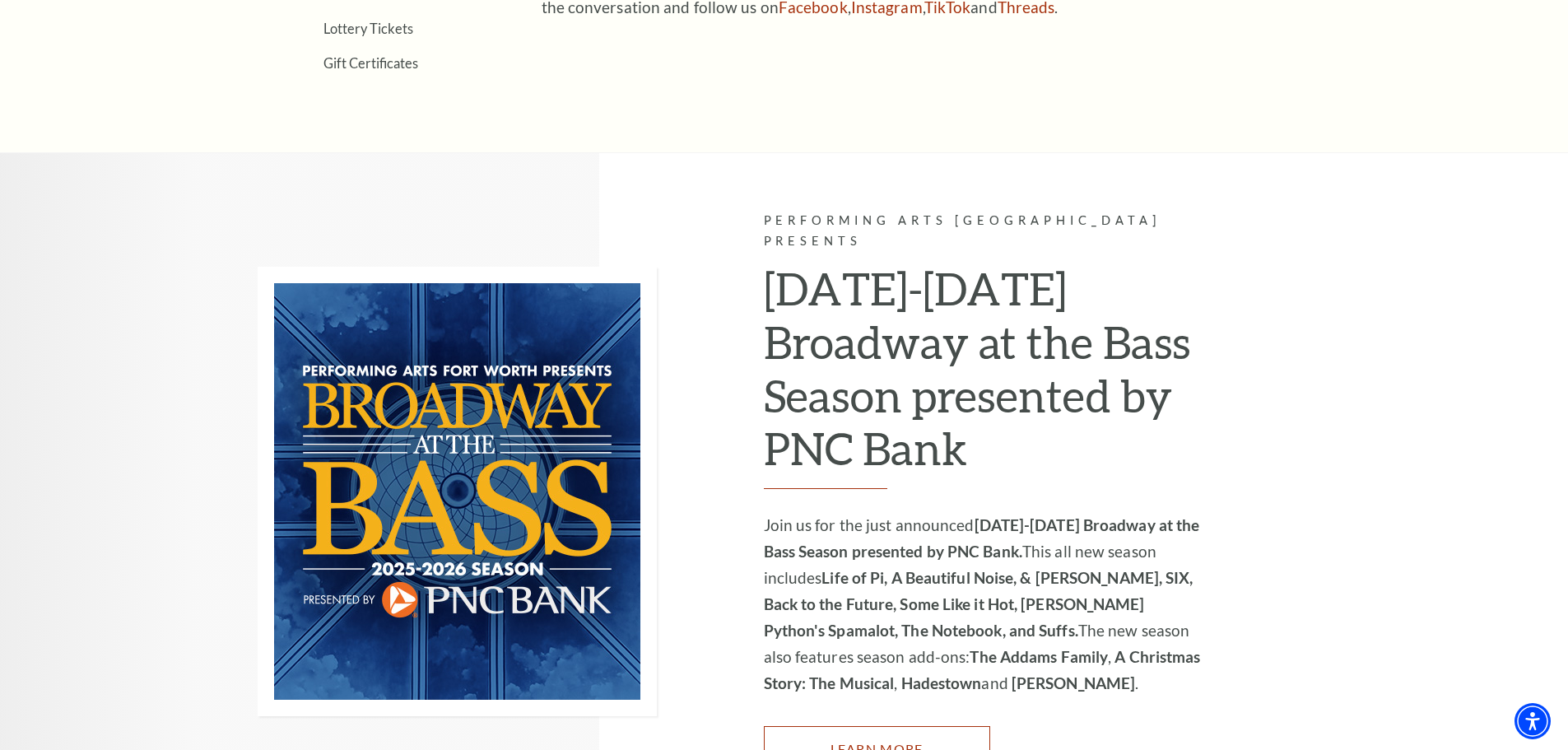
click at [843, 726] on link "Learn More" at bounding box center [876, 748] width 226 height 46
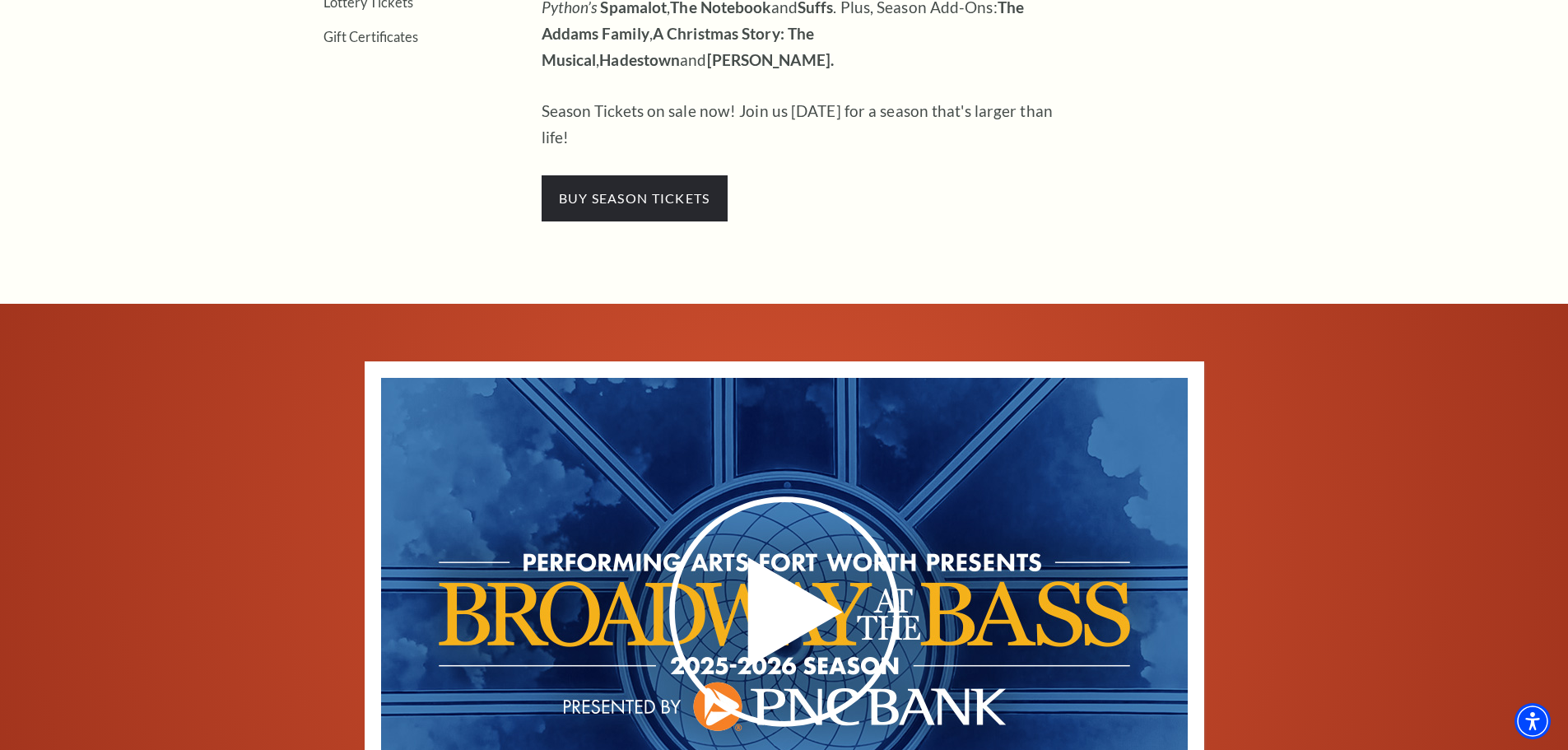
scroll to position [494, 0]
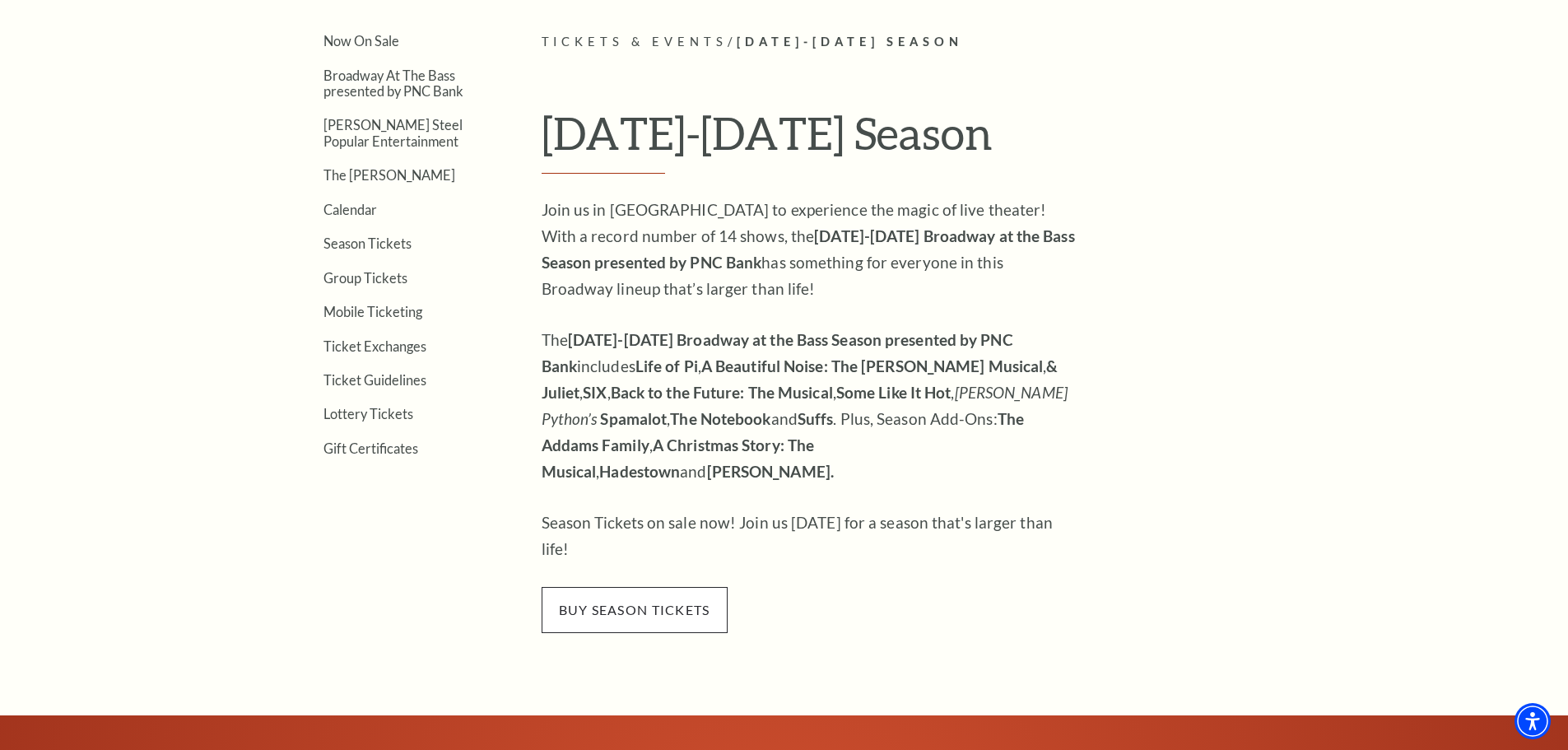
click at [660, 587] on span "buy season tickets" at bounding box center [635, 609] width 186 height 46
click at [374, 46] on link "Now On Sale" at bounding box center [361, 41] width 75 height 16
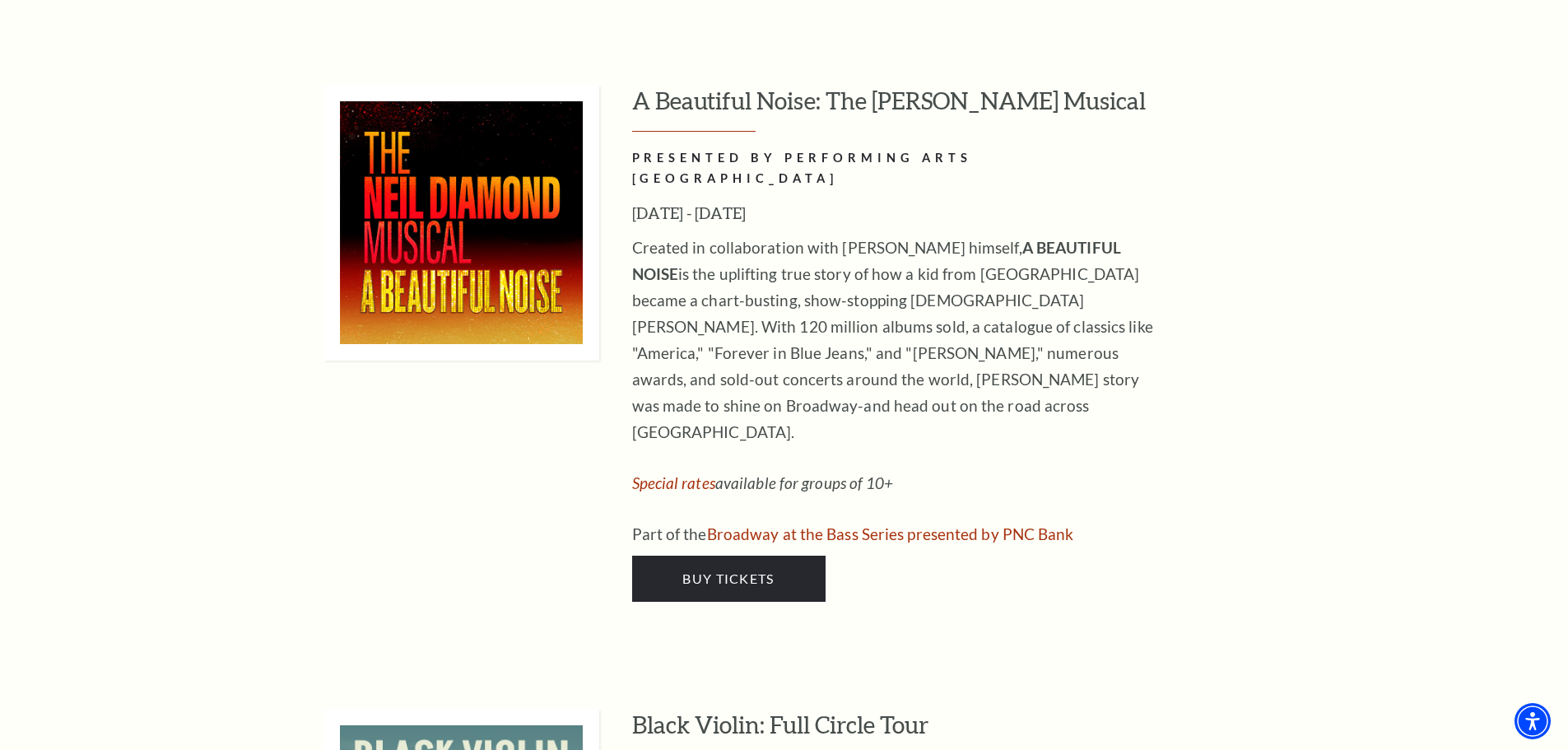
scroll to position [4609, 0]
